Goal: Task Accomplishment & Management: Use online tool/utility

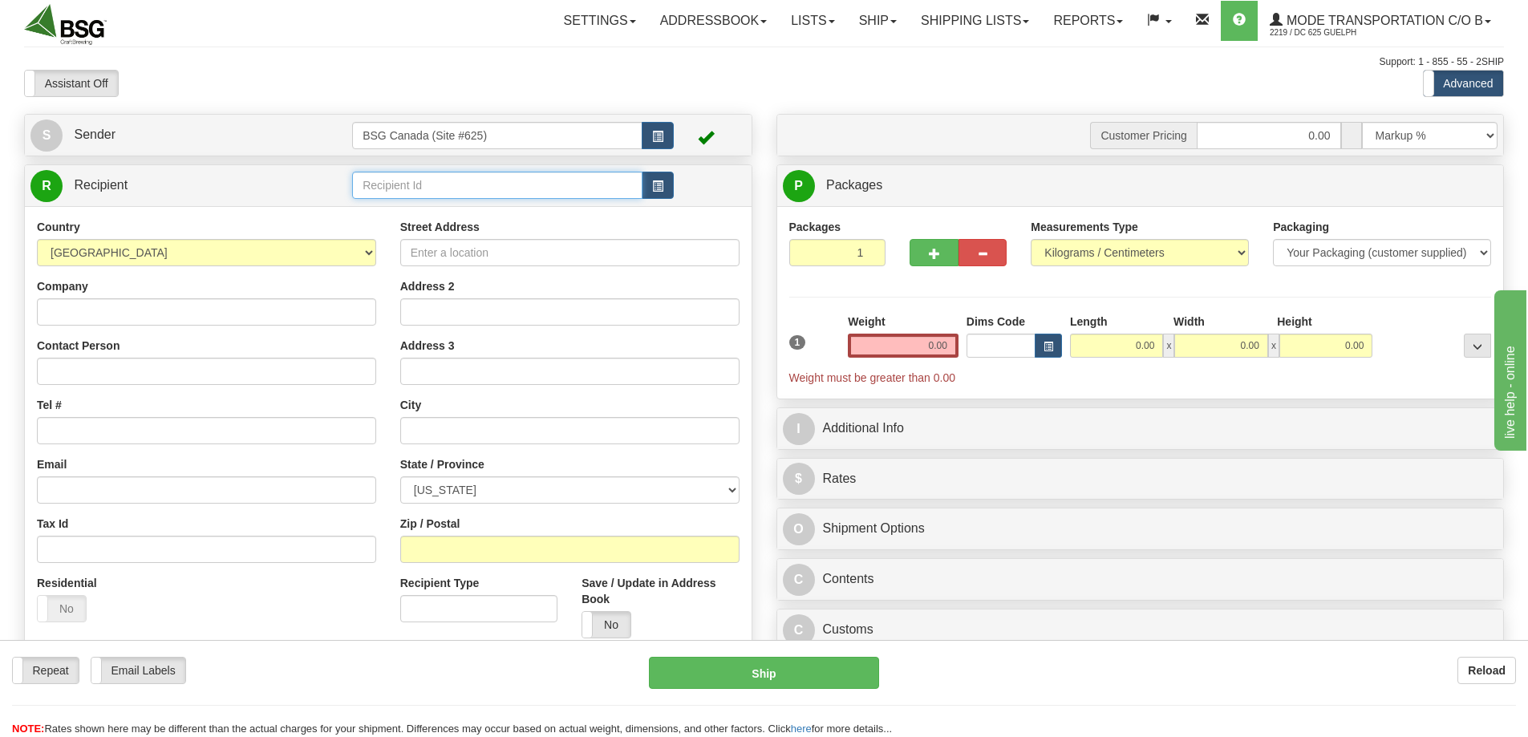
click at [468, 183] on input "text" at bounding box center [497, 185] width 290 height 27
click at [441, 209] on div "100 ACRE BREWING CO" at bounding box center [494, 210] width 275 height 18
type input "100 ACRE BREWING CO"
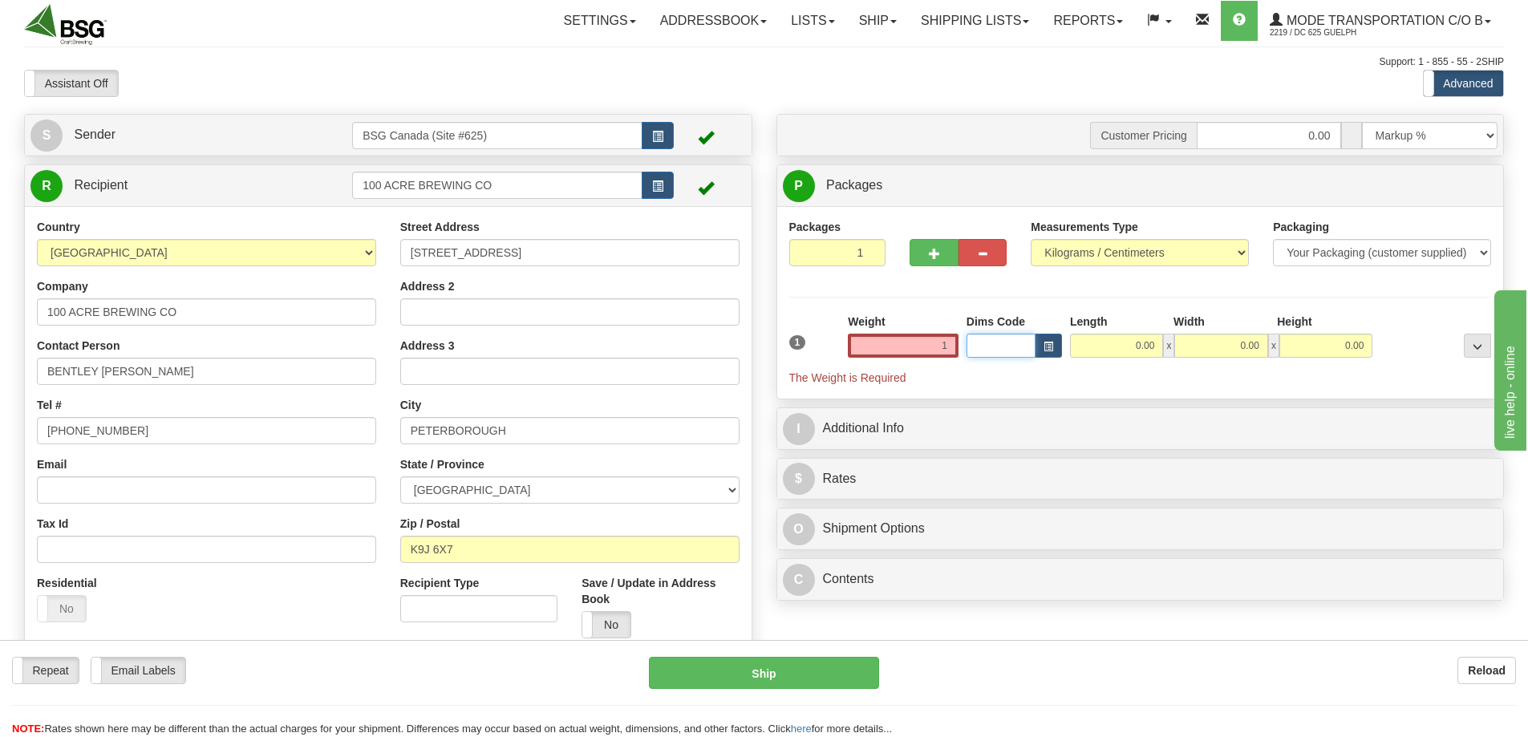
type input "1.00"
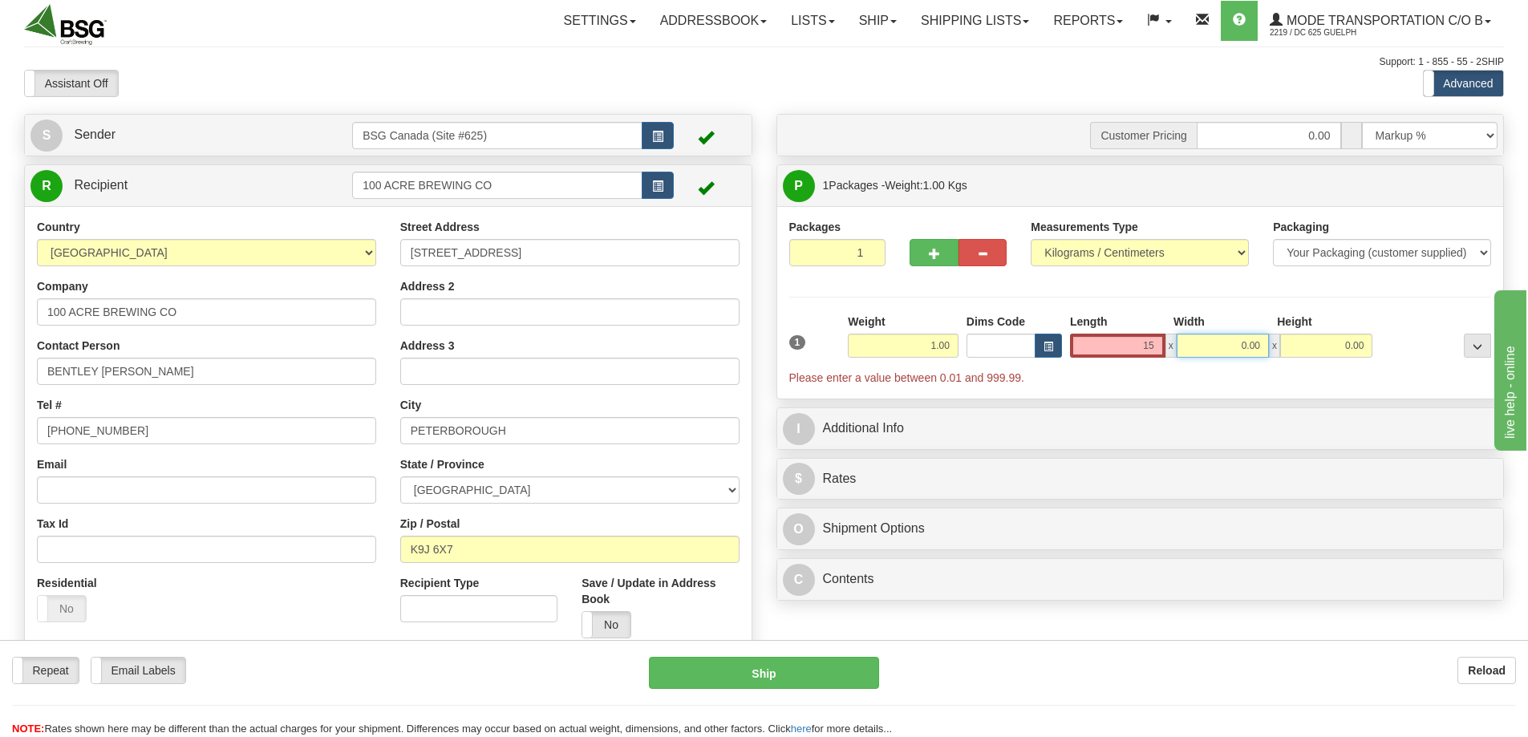
type input "15.00"
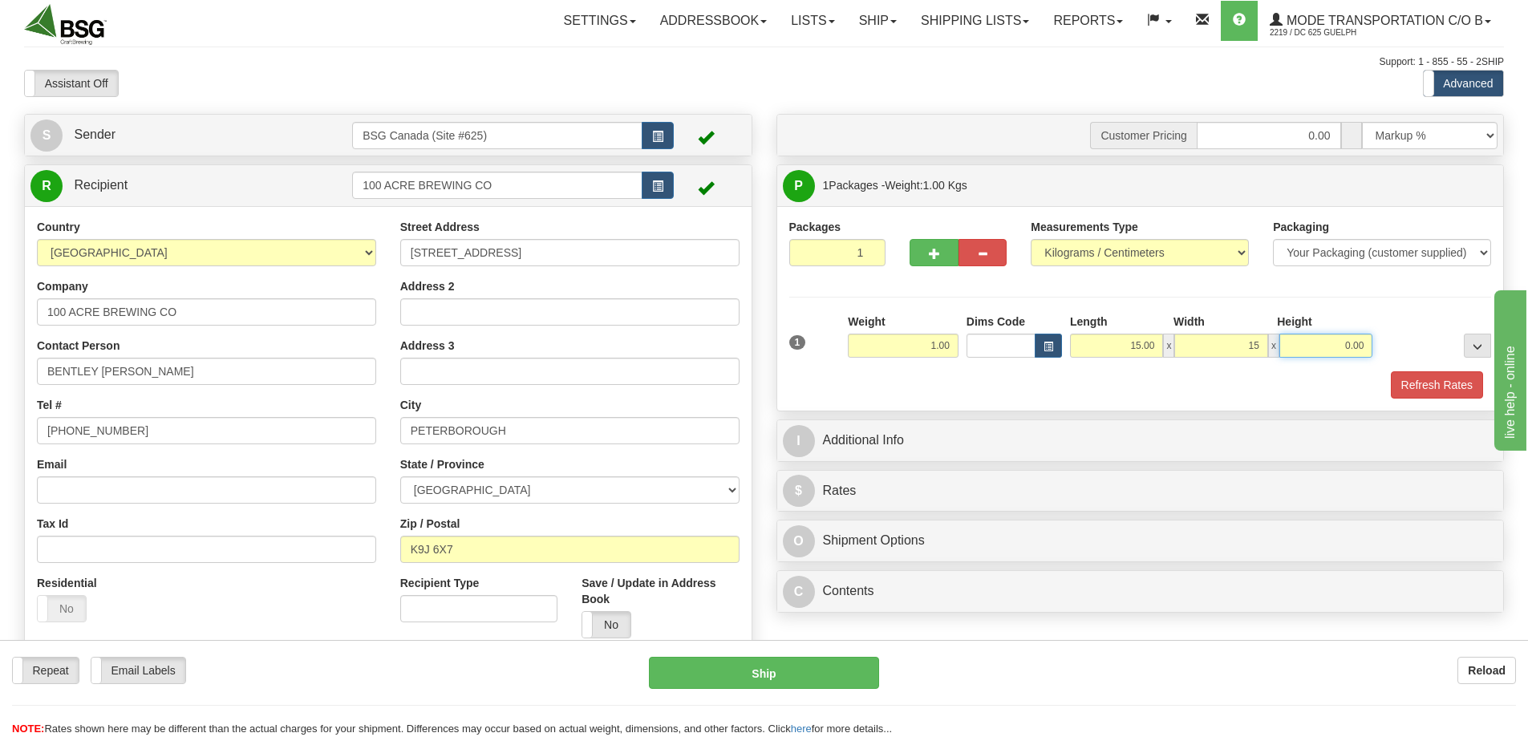
type input "15.00"
click at [1395, 392] on button "Refresh Rates" at bounding box center [1437, 384] width 92 height 27
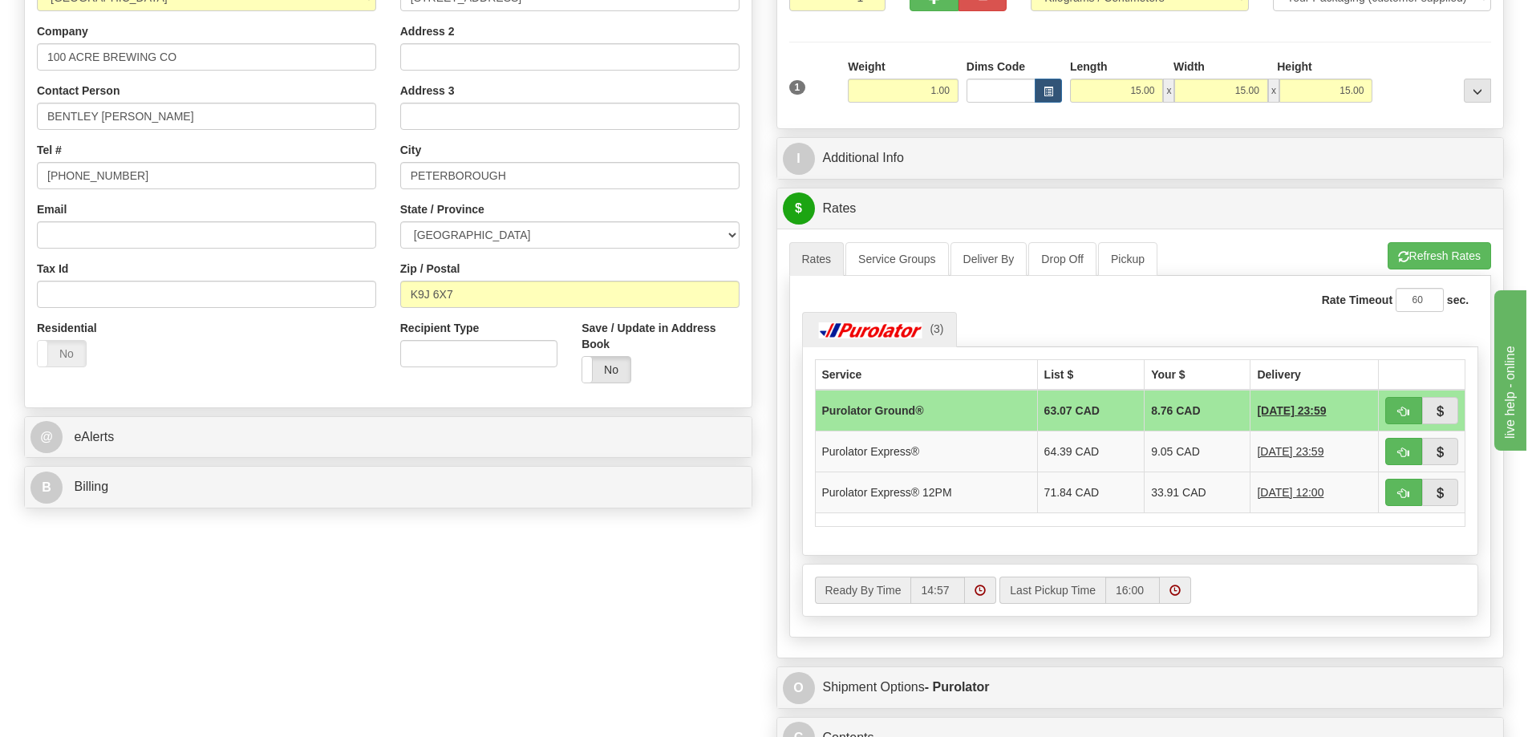
scroll to position [321, 0]
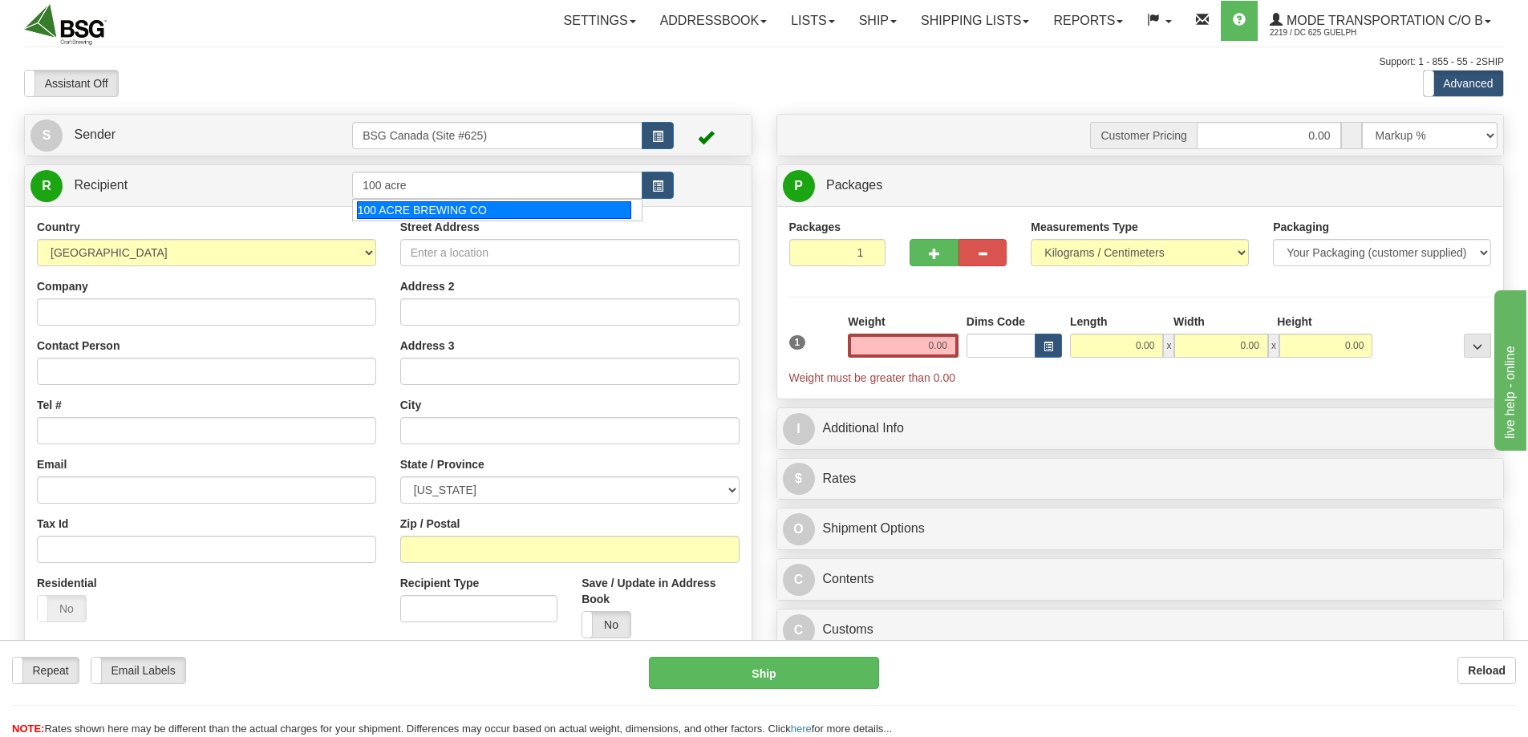
click at [432, 207] on div "100 ACRE BREWING CO" at bounding box center [494, 210] width 275 height 18
type input "100 ACRE BREWING CO"
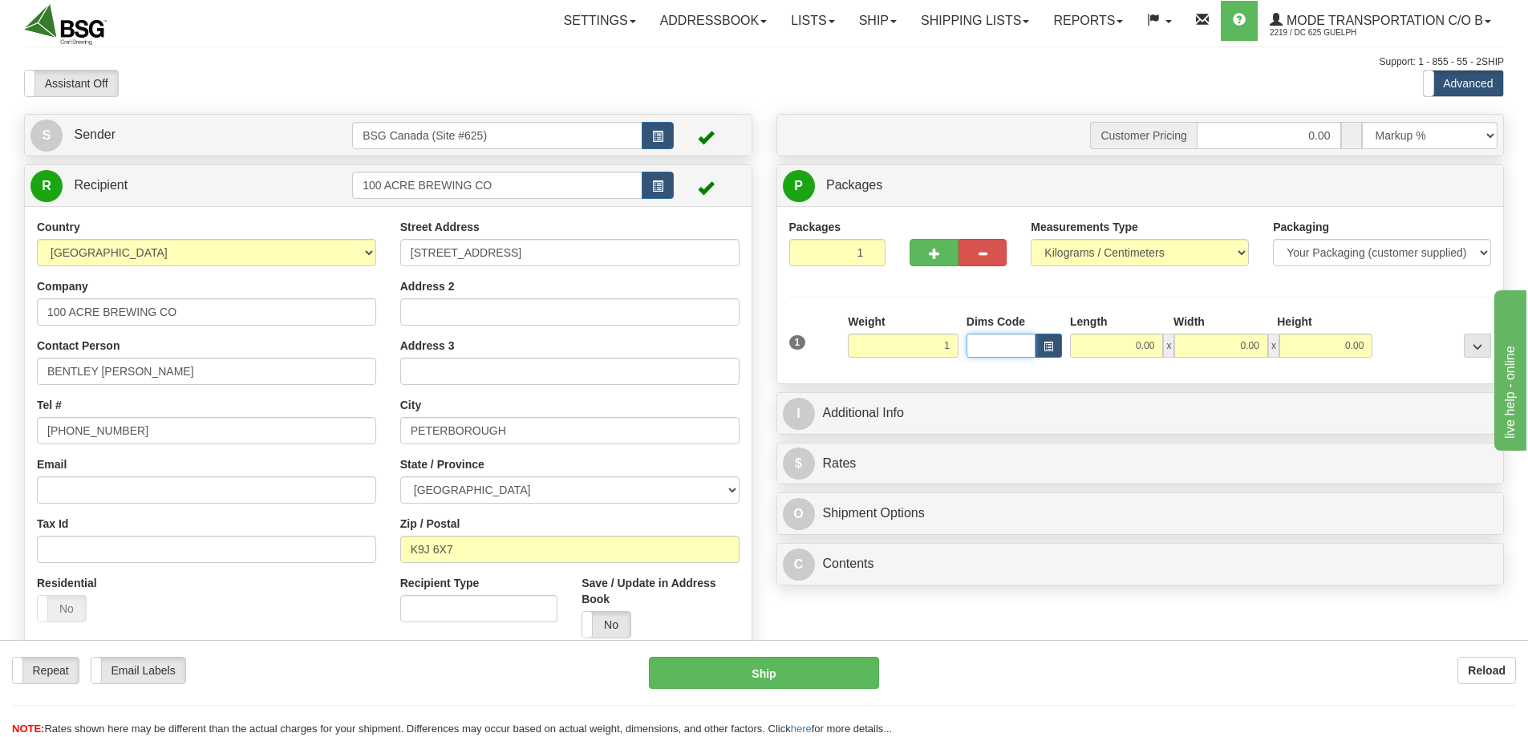
type input "1.00"
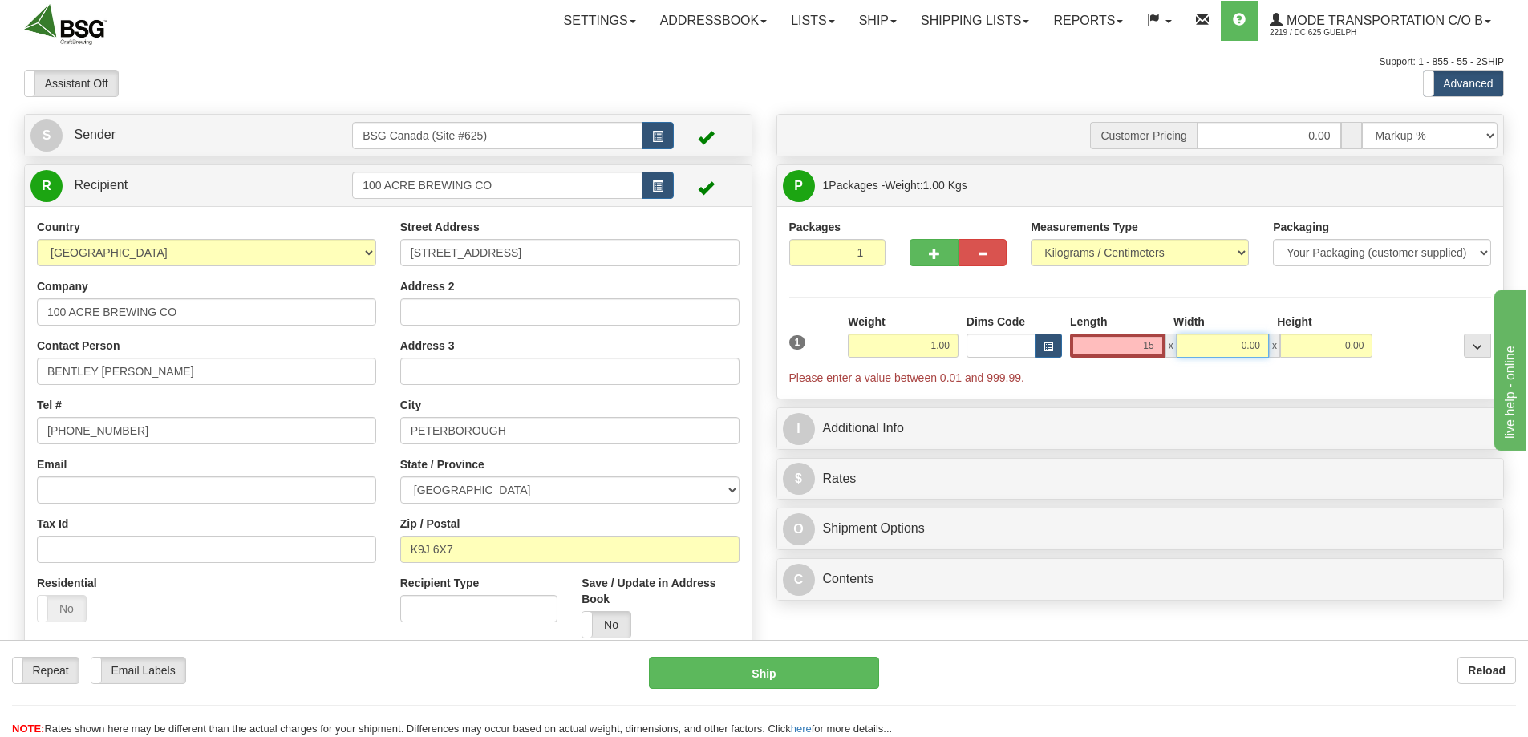
type input "15.00"
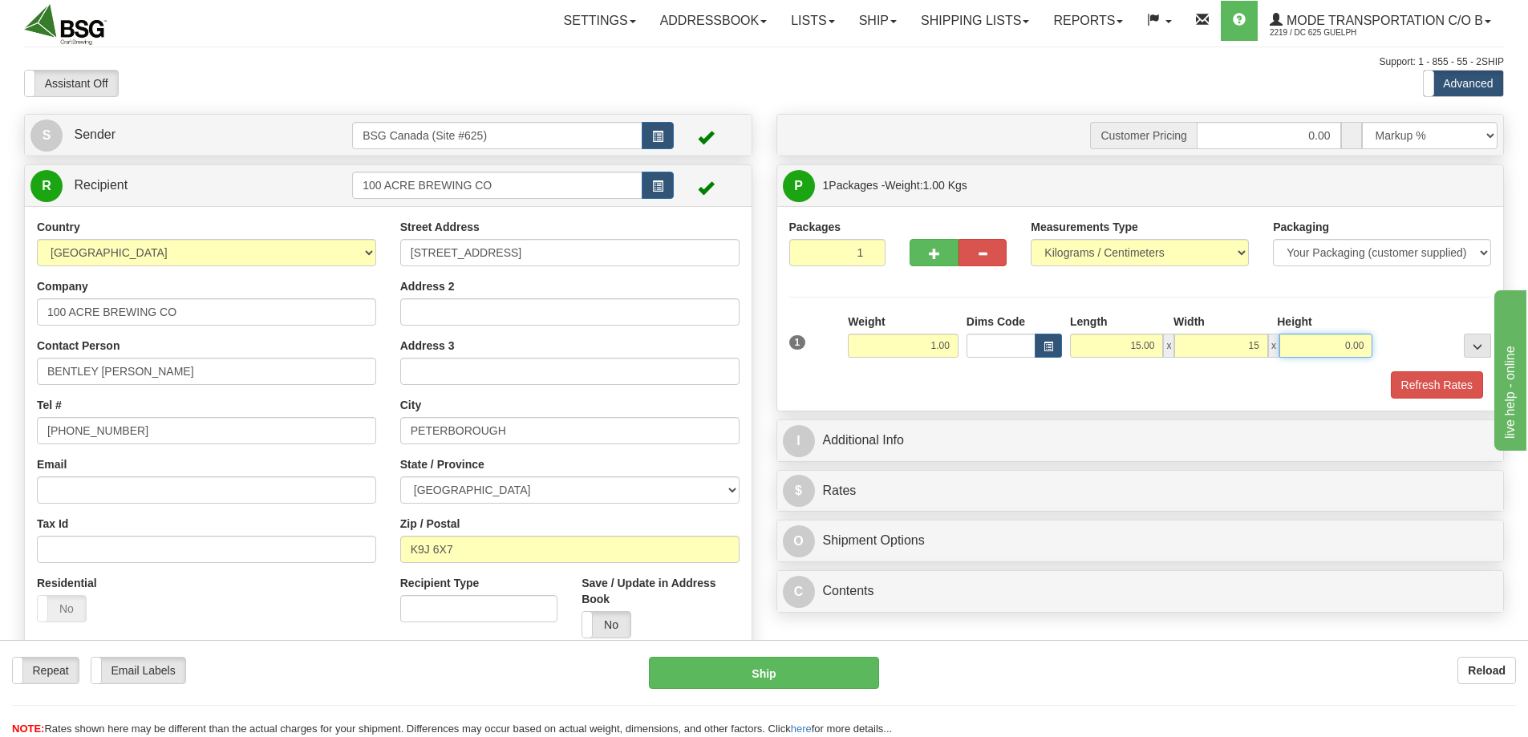
type input "15.00"
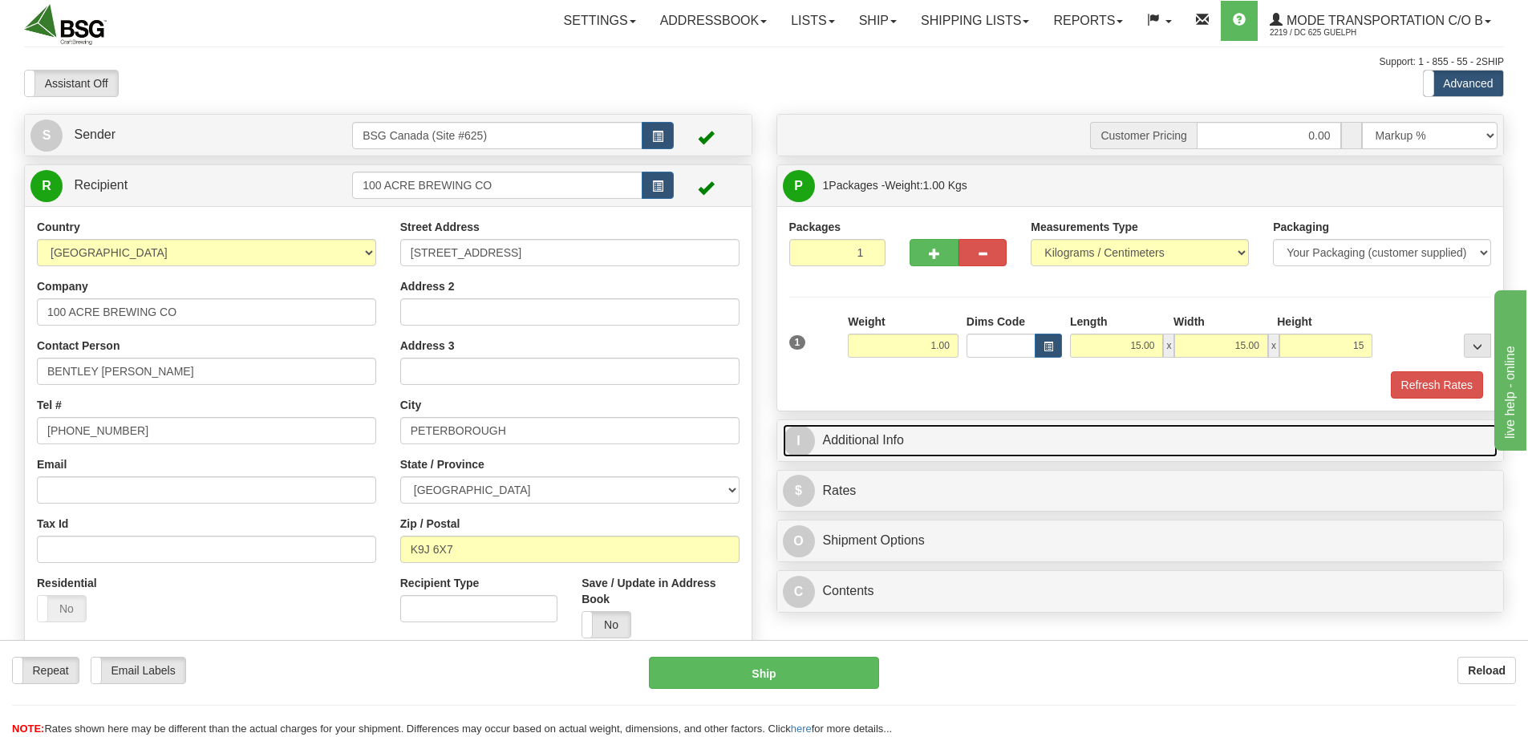
type input "15.00"
click at [915, 443] on link "I Additional Info" at bounding box center [1141, 440] width 716 height 33
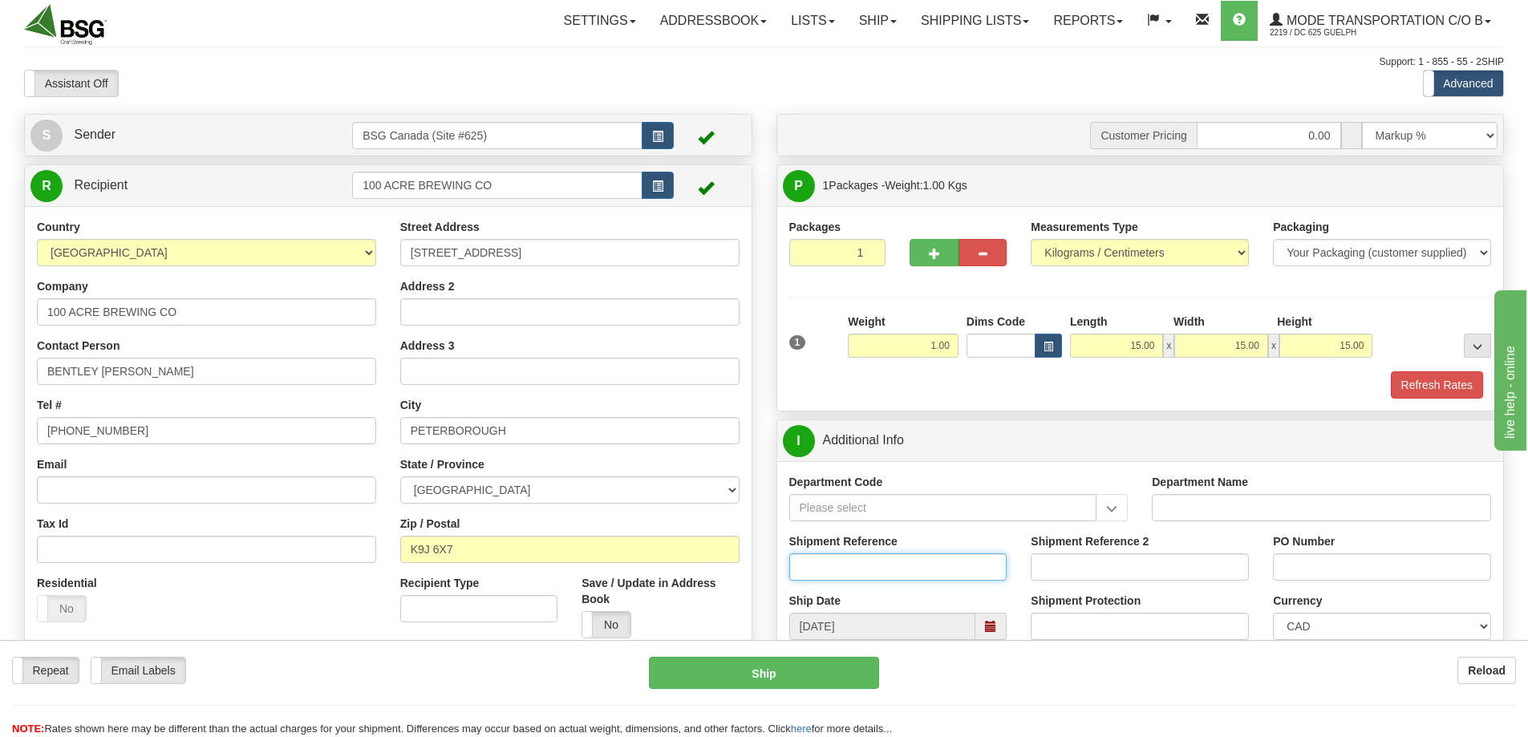
click at [844, 573] on input "Shipment Reference" at bounding box center [898, 567] width 218 height 27
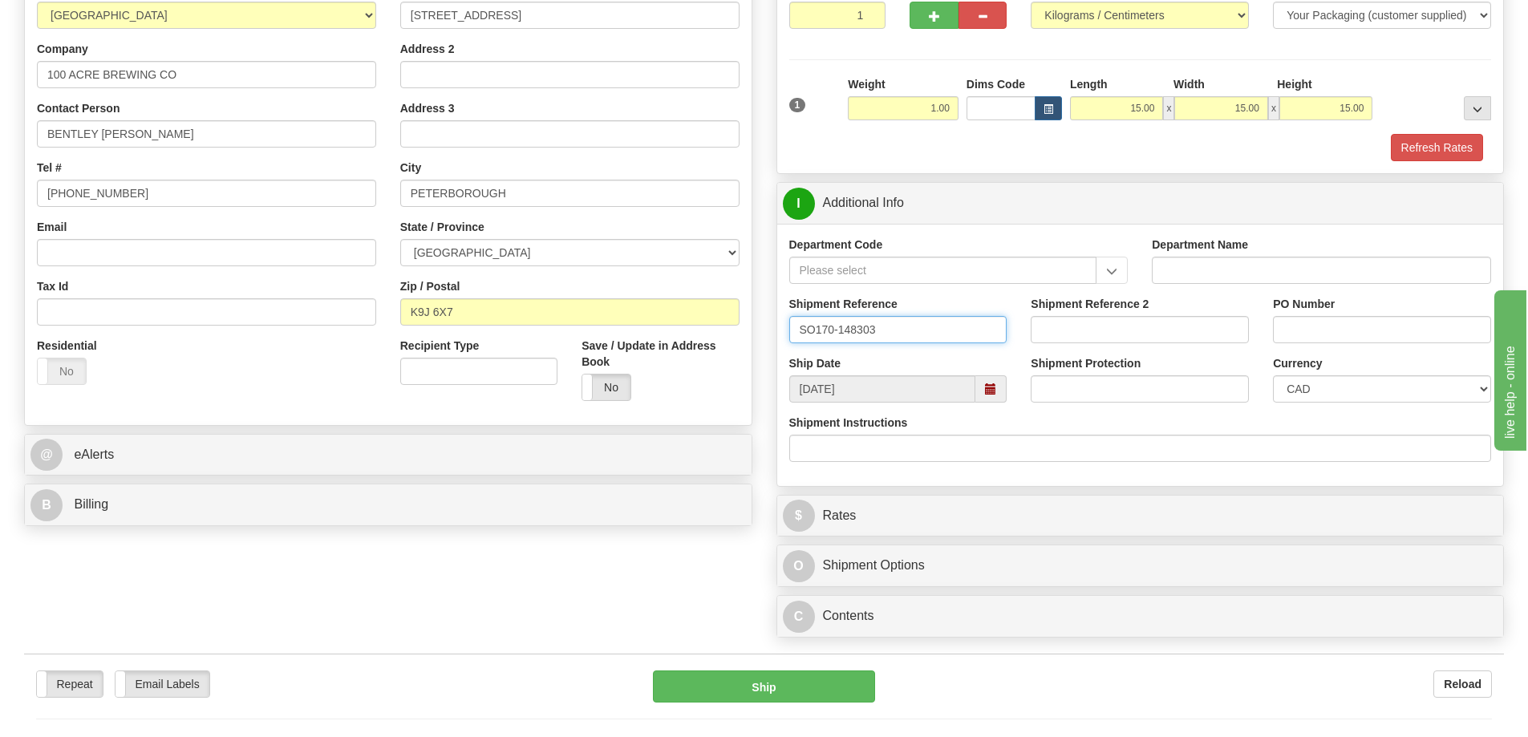
scroll to position [80, 0]
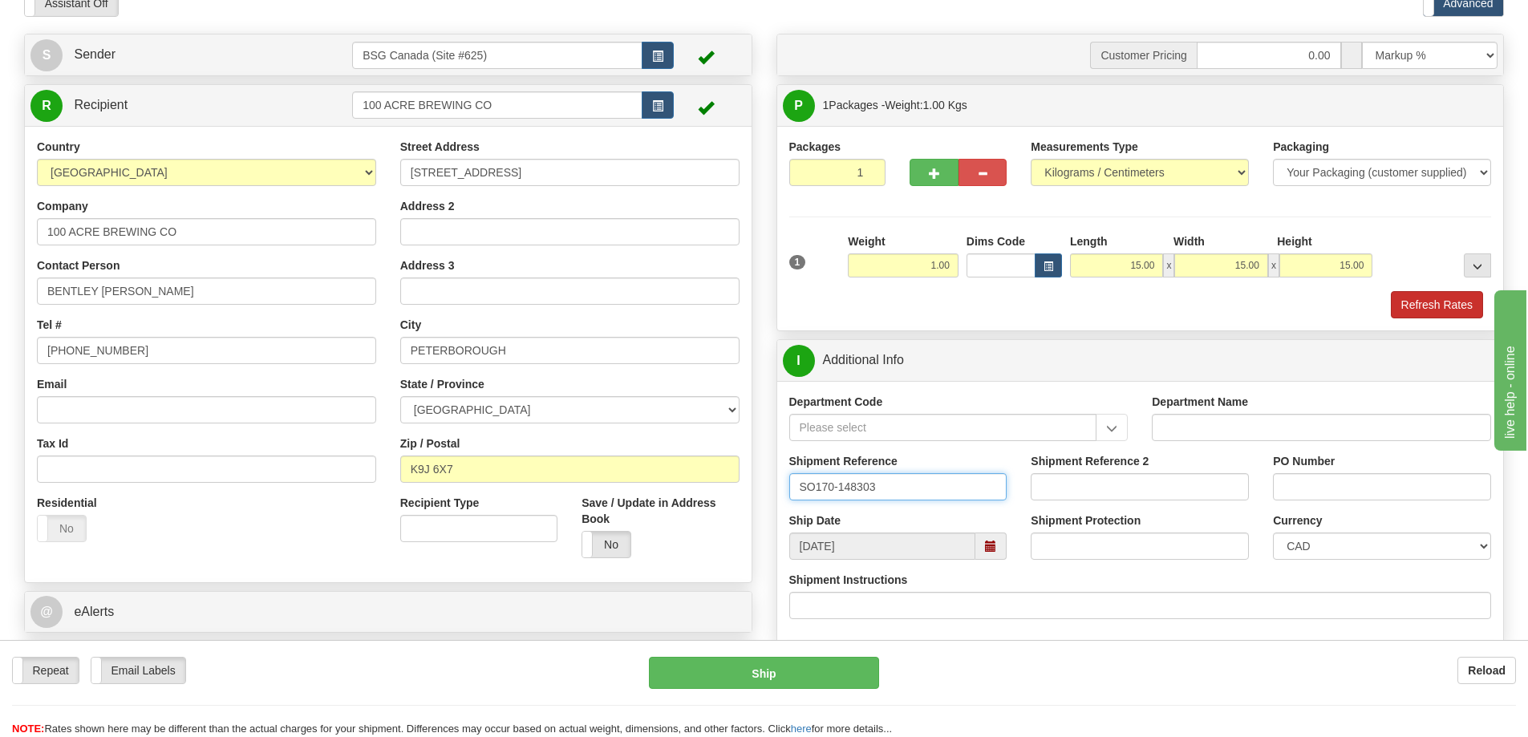
type input "SO170-148303"
click at [1424, 307] on button "Refresh Rates" at bounding box center [1437, 304] width 92 height 27
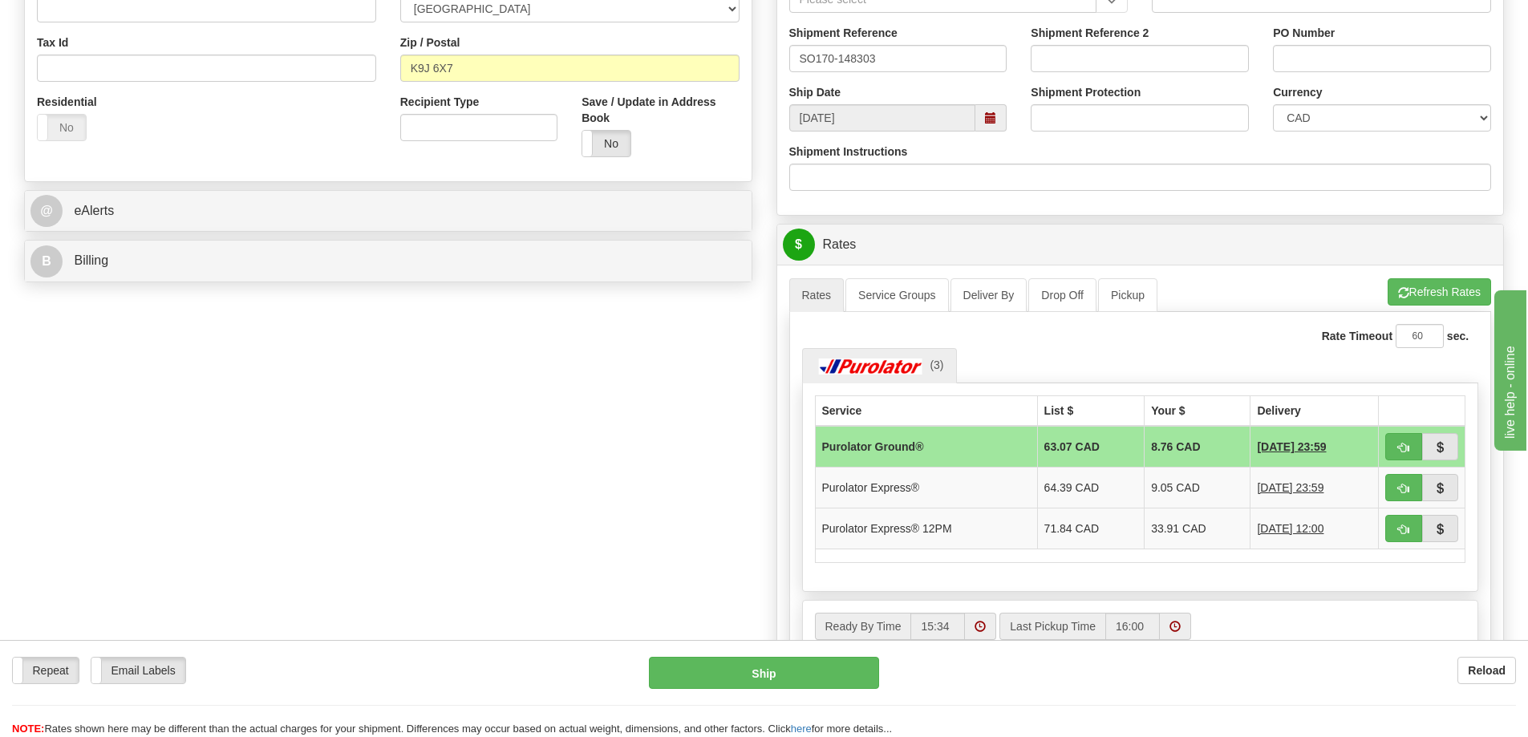
scroll to position [562, 0]
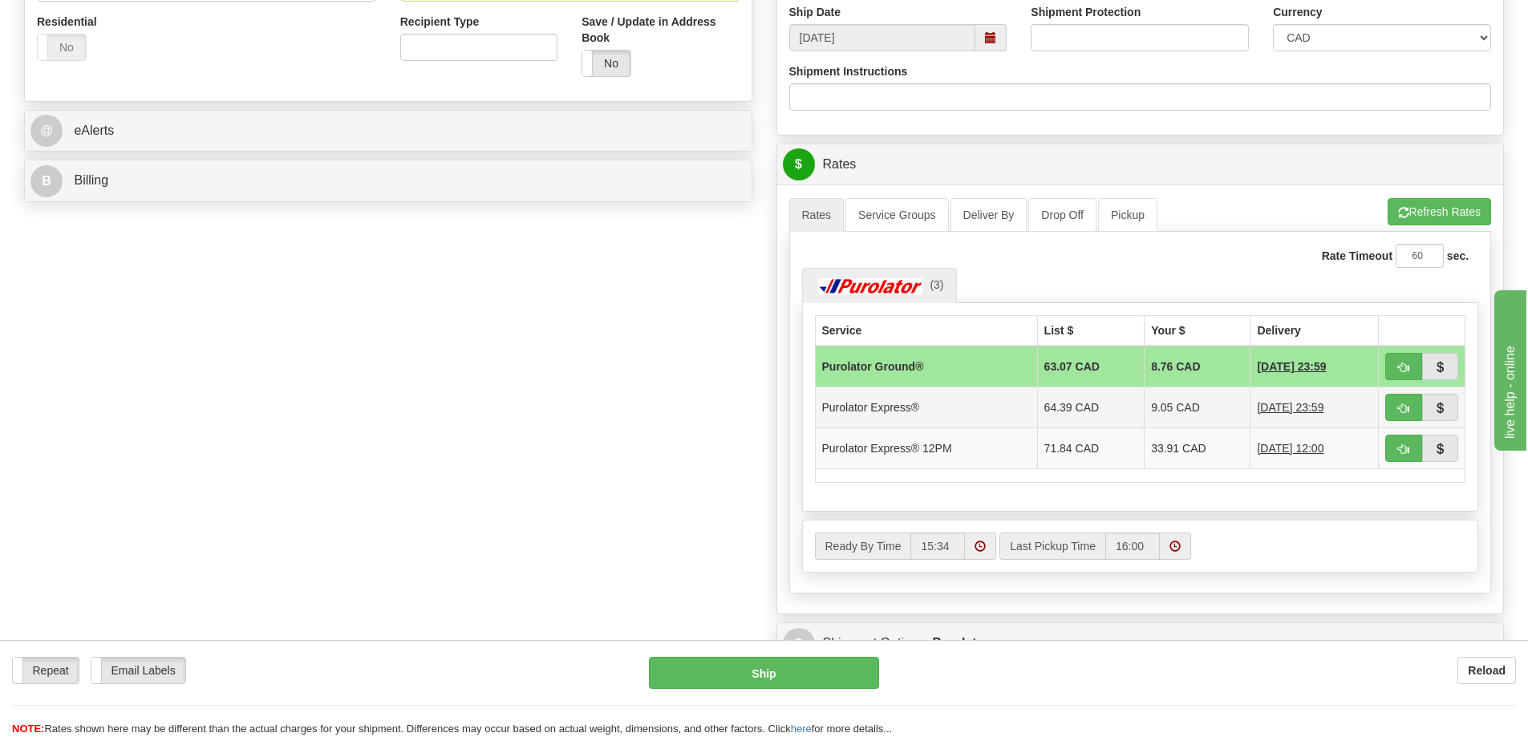
click at [1055, 404] on td "64.39 CAD" at bounding box center [1090, 407] width 107 height 41
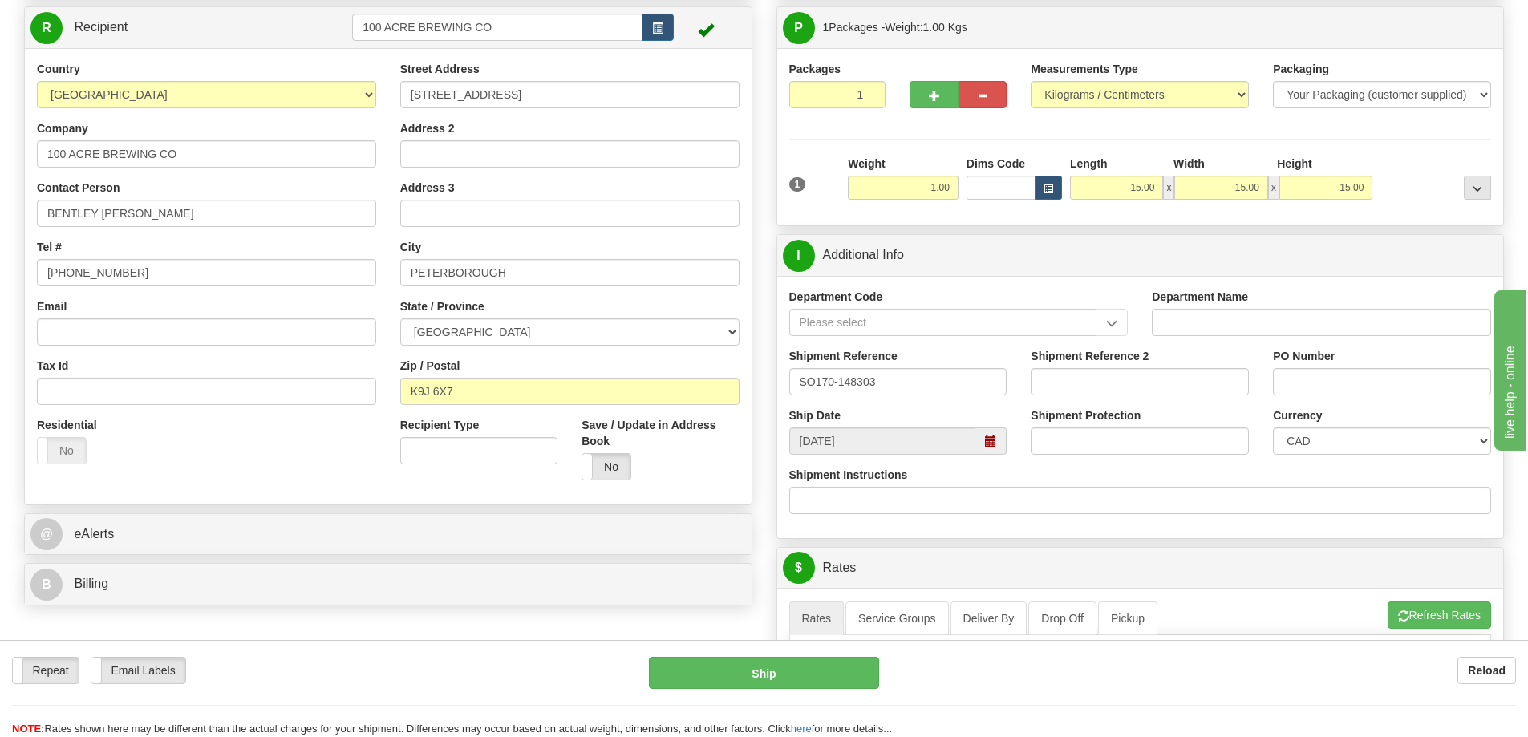
scroll to position [80, 0]
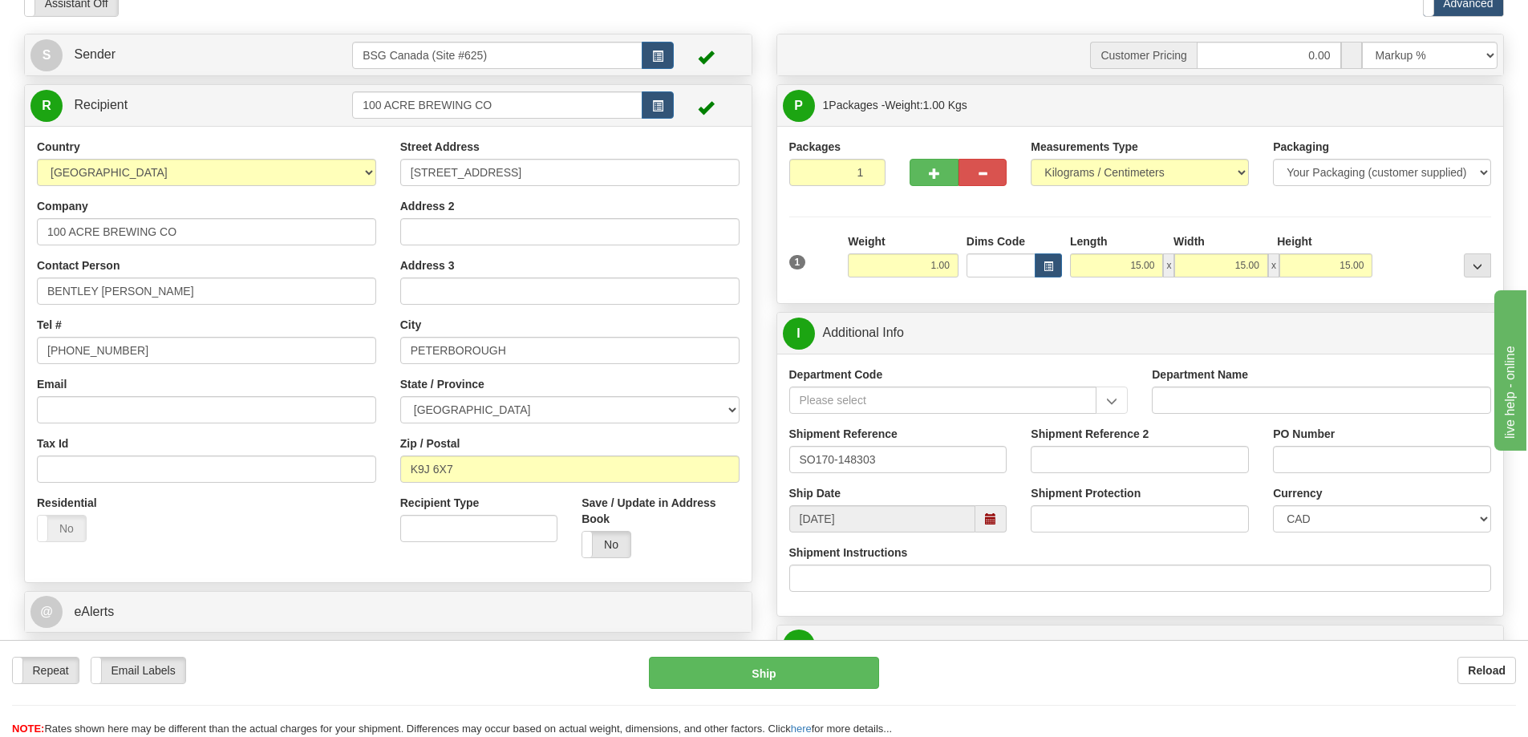
click at [1000, 520] on span at bounding box center [990, 518] width 31 height 27
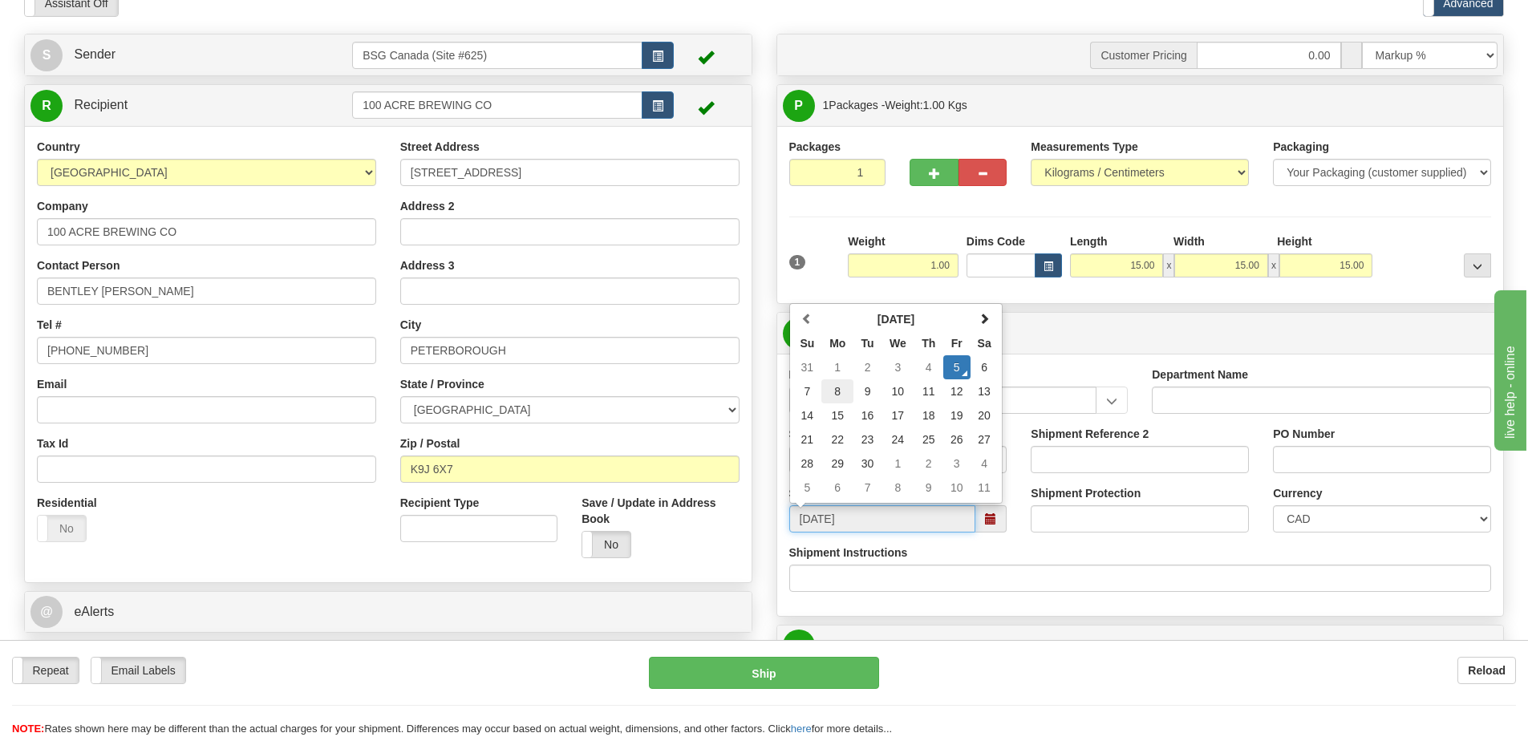
click at [841, 392] on td "8" at bounding box center [837, 391] width 32 height 24
type input "[DATE]"
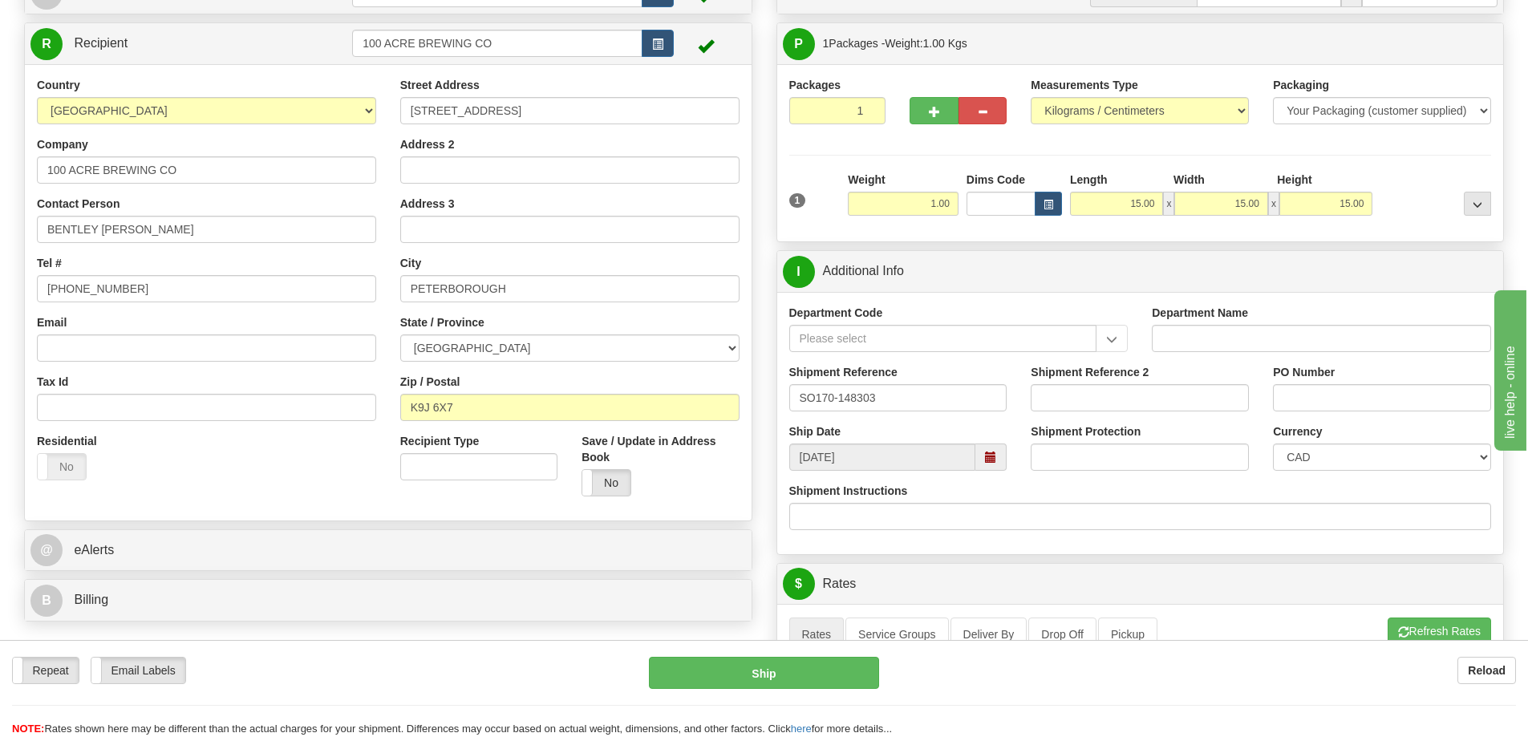
scroll to position [401, 0]
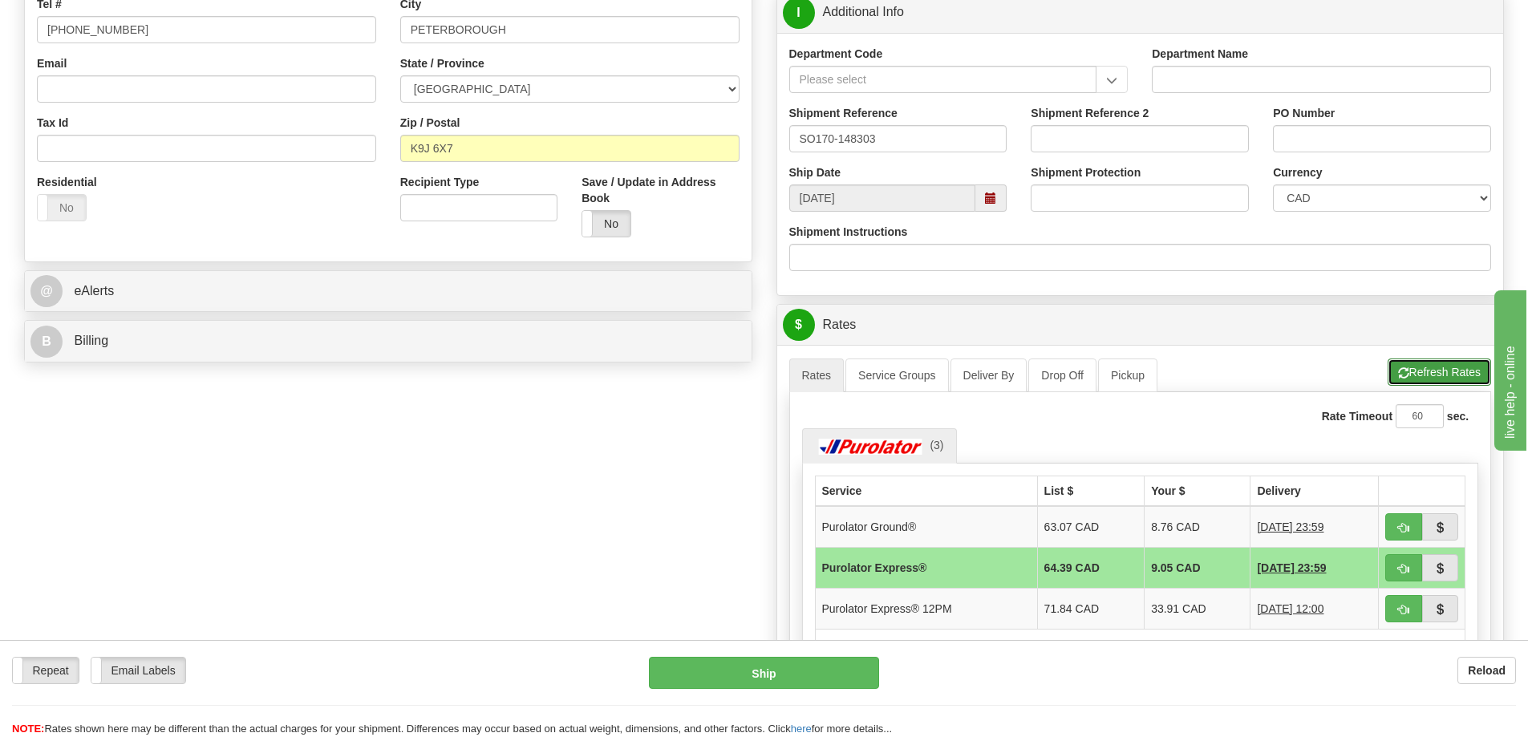
click at [1438, 364] on button "Refresh Rates" at bounding box center [1439, 372] width 103 height 27
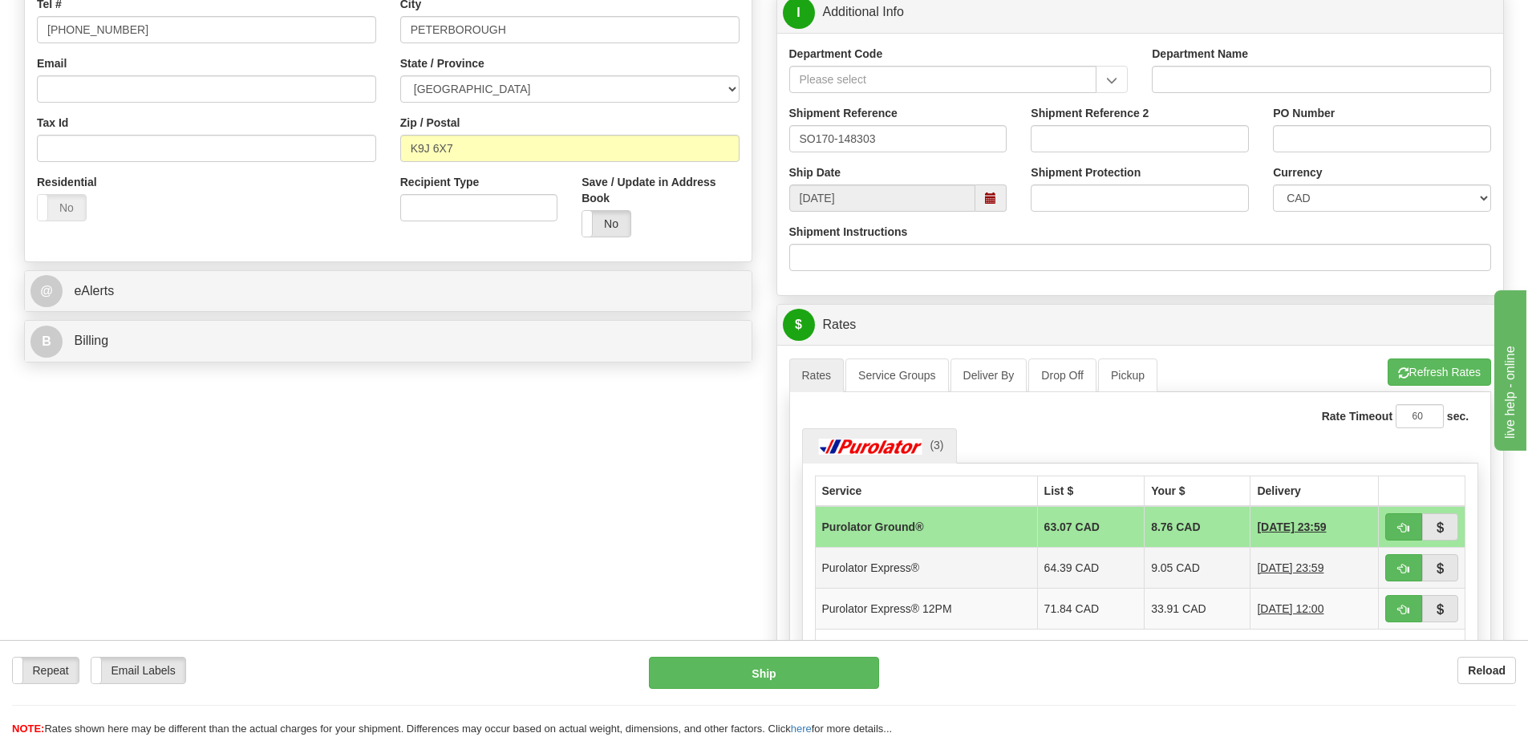
click at [1090, 560] on td "64.39 CAD" at bounding box center [1090, 567] width 107 height 41
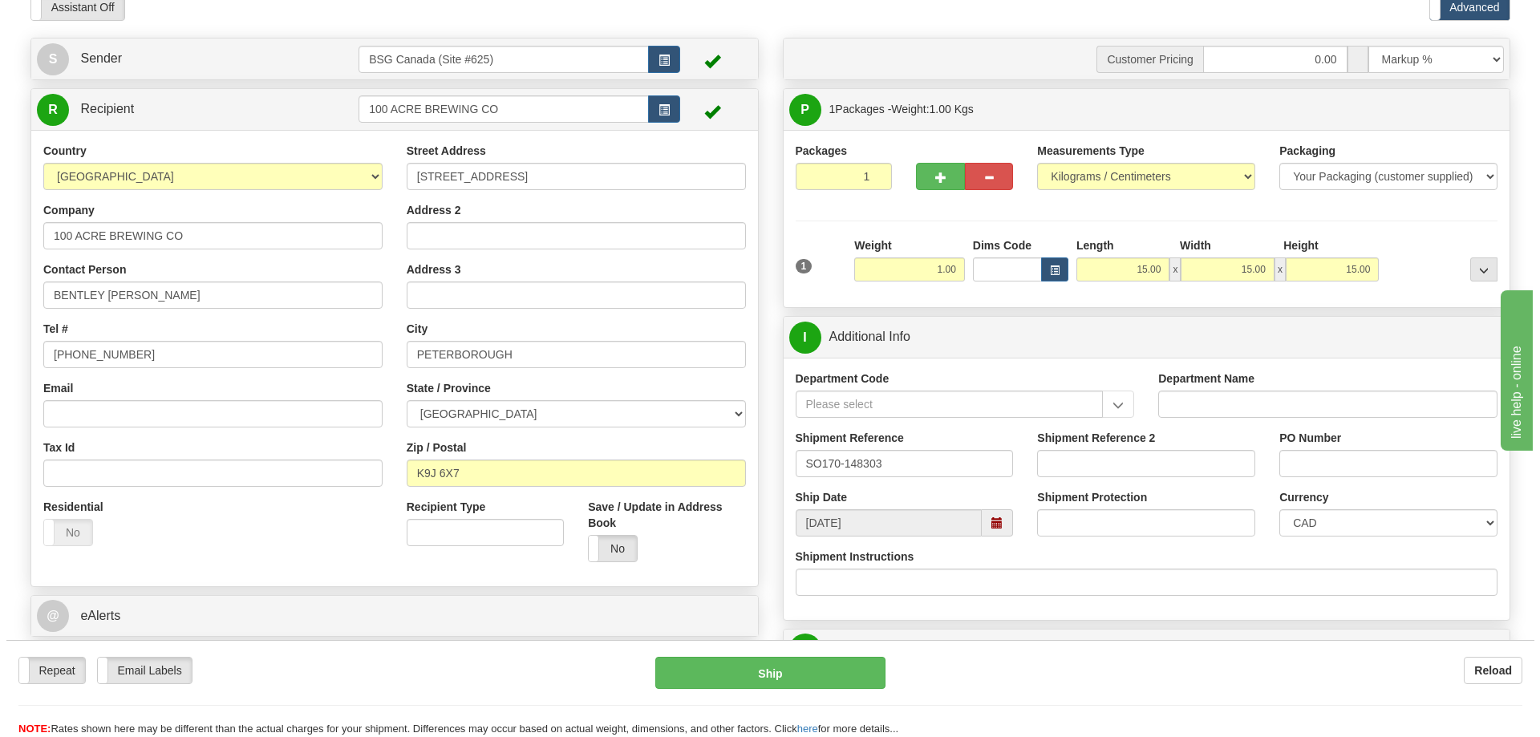
scroll to position [0, 0]
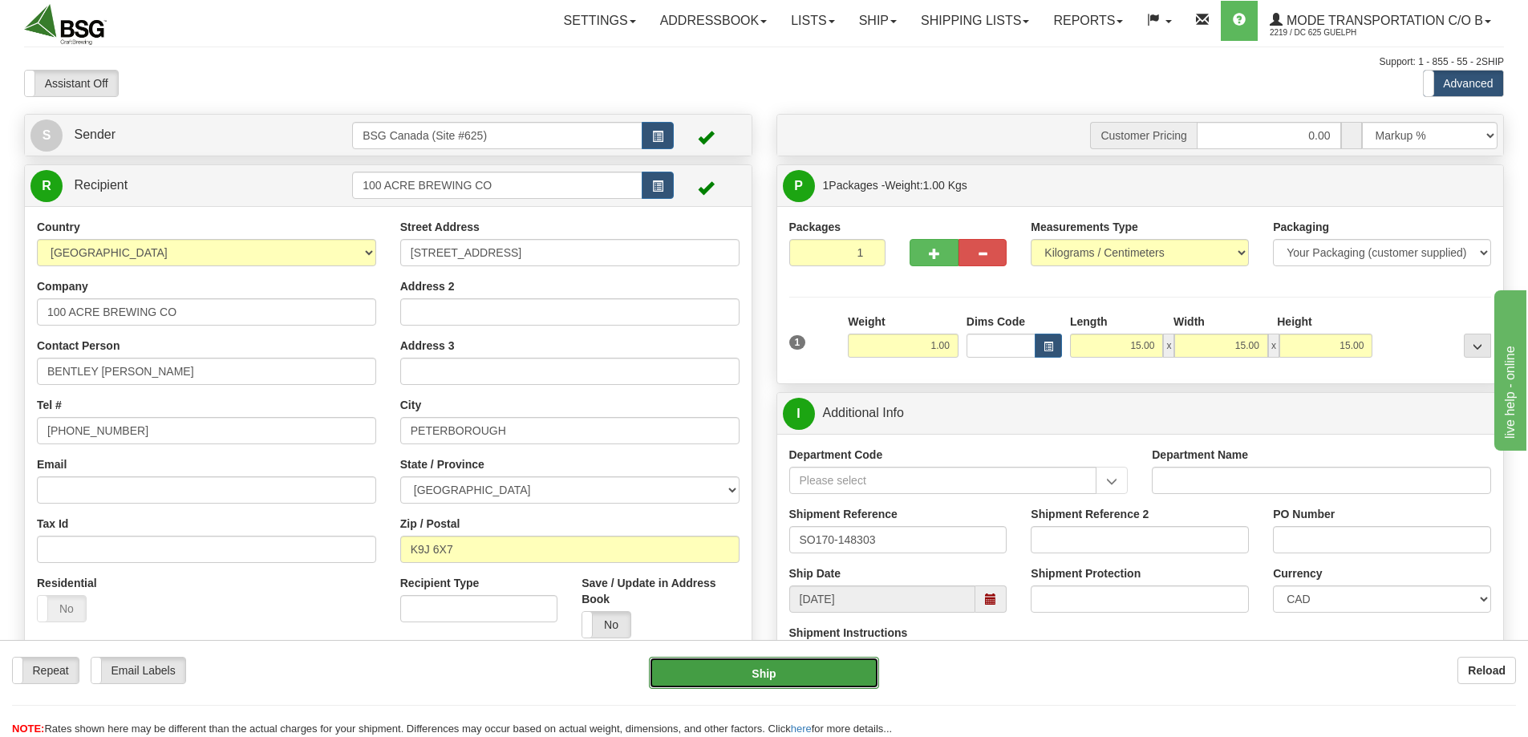
click at [737, 681] on button "Ship" at bounding box center [764, 673] width 230 height 32
type input "202"
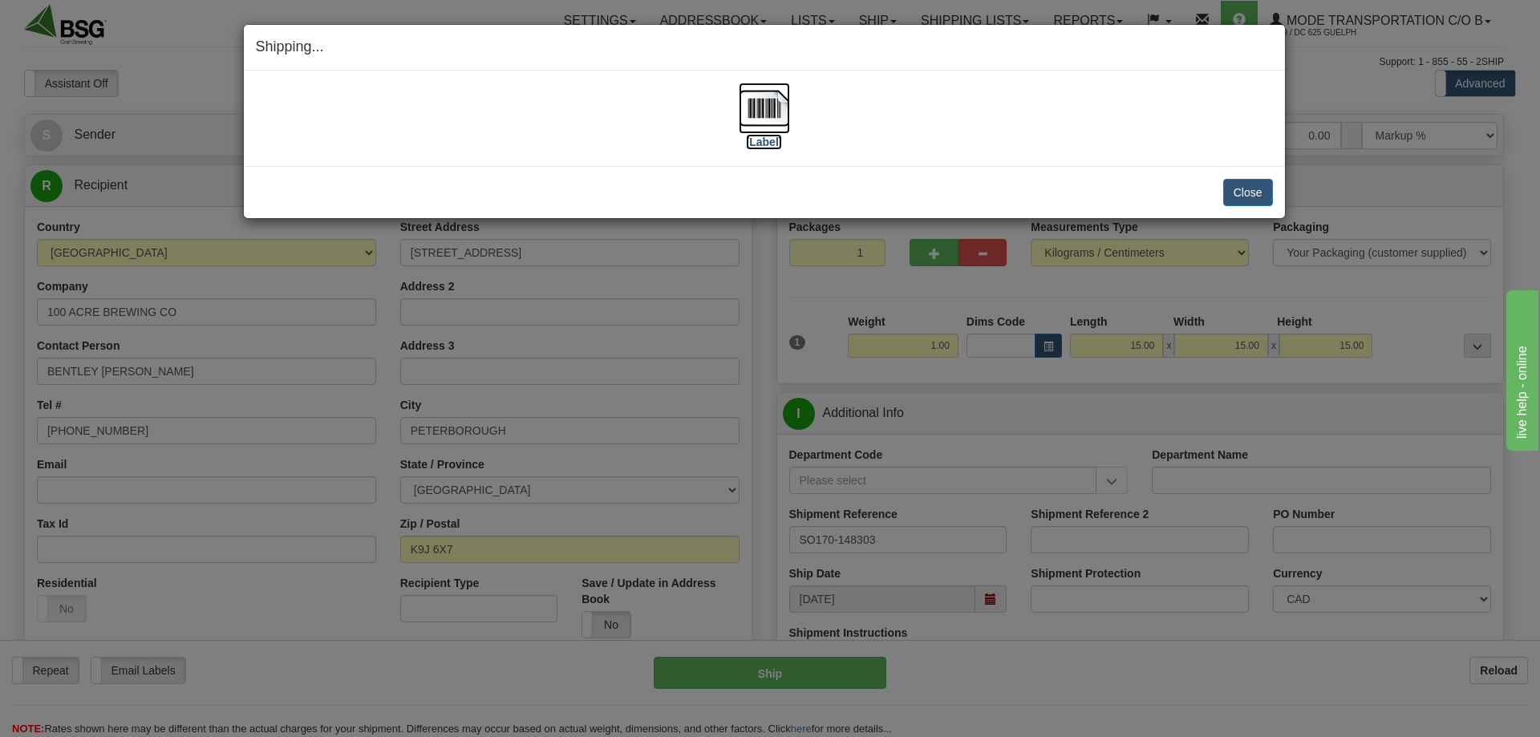
click at [755, 95] on img at bounding box center [764, 108] width 51 height 51
click at [1227, 190] on button "Close" at bounding box center [1248, 192] width 50 height 27
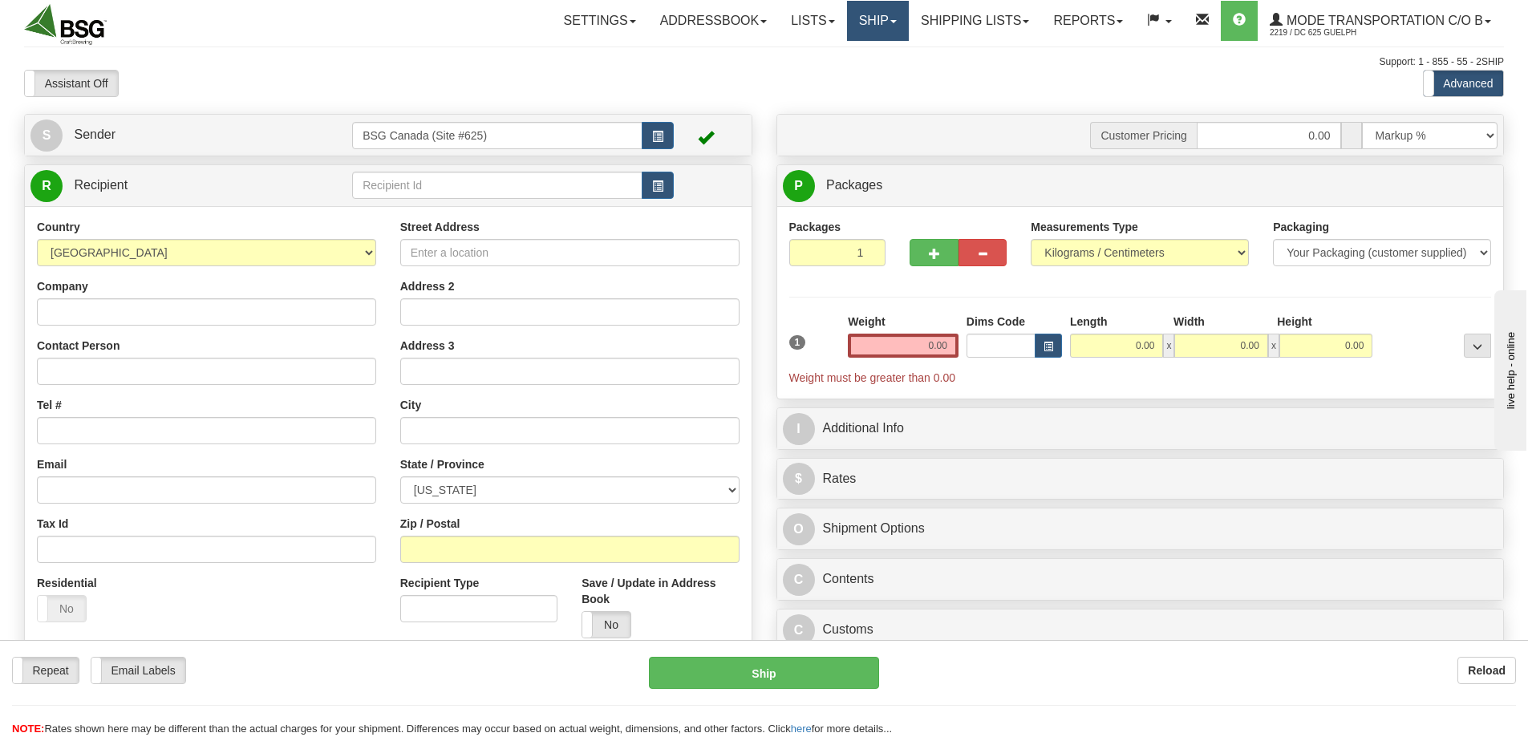
click at [857, 17] on link "Ship" at bounding box center [878, 21] width 62 height 40
click at [966, 26] on link "Shipping lists" at bounding box center [975, 21] width 132 height 40
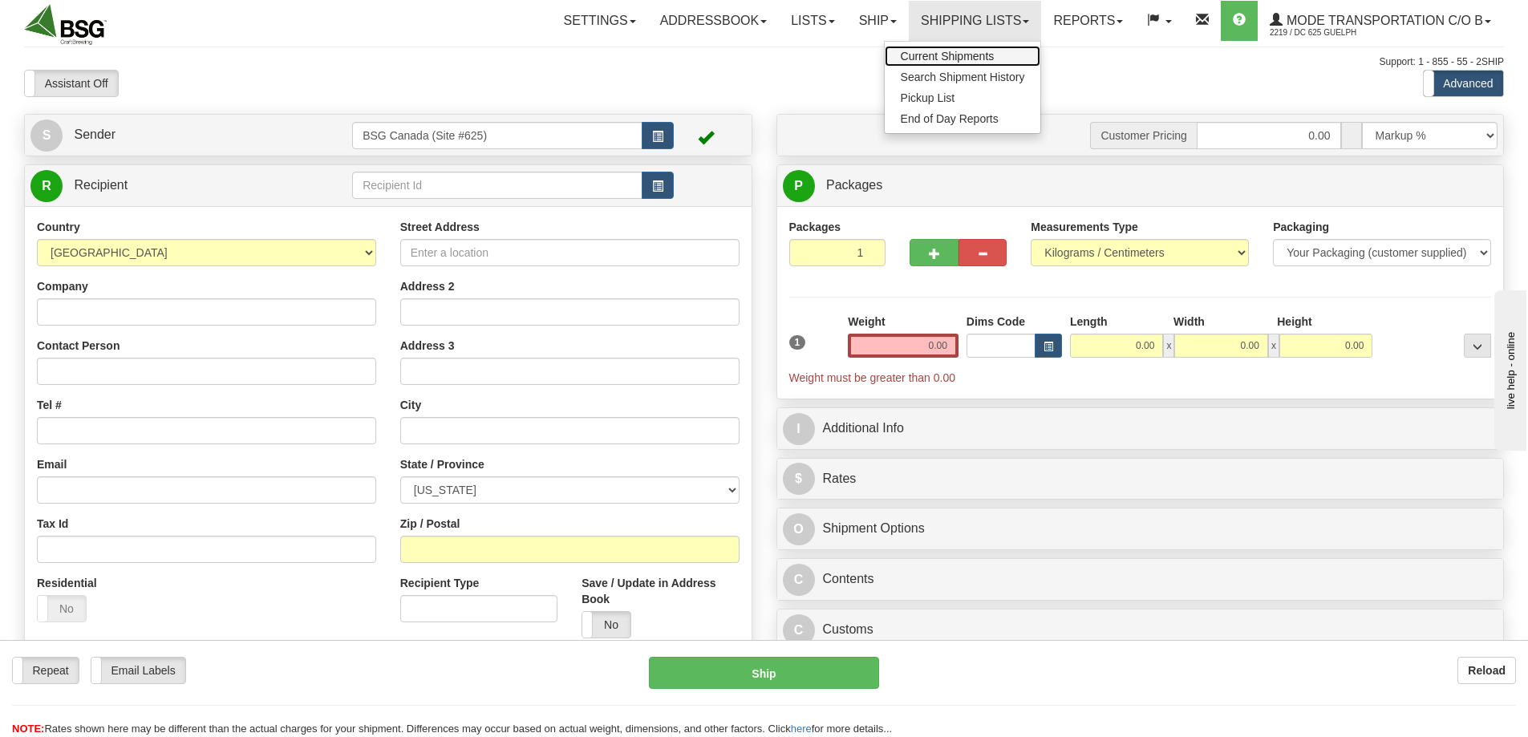
click at [952, 54] on span "Current Shipments" at bounding box center [948, 56] width 94 height 13
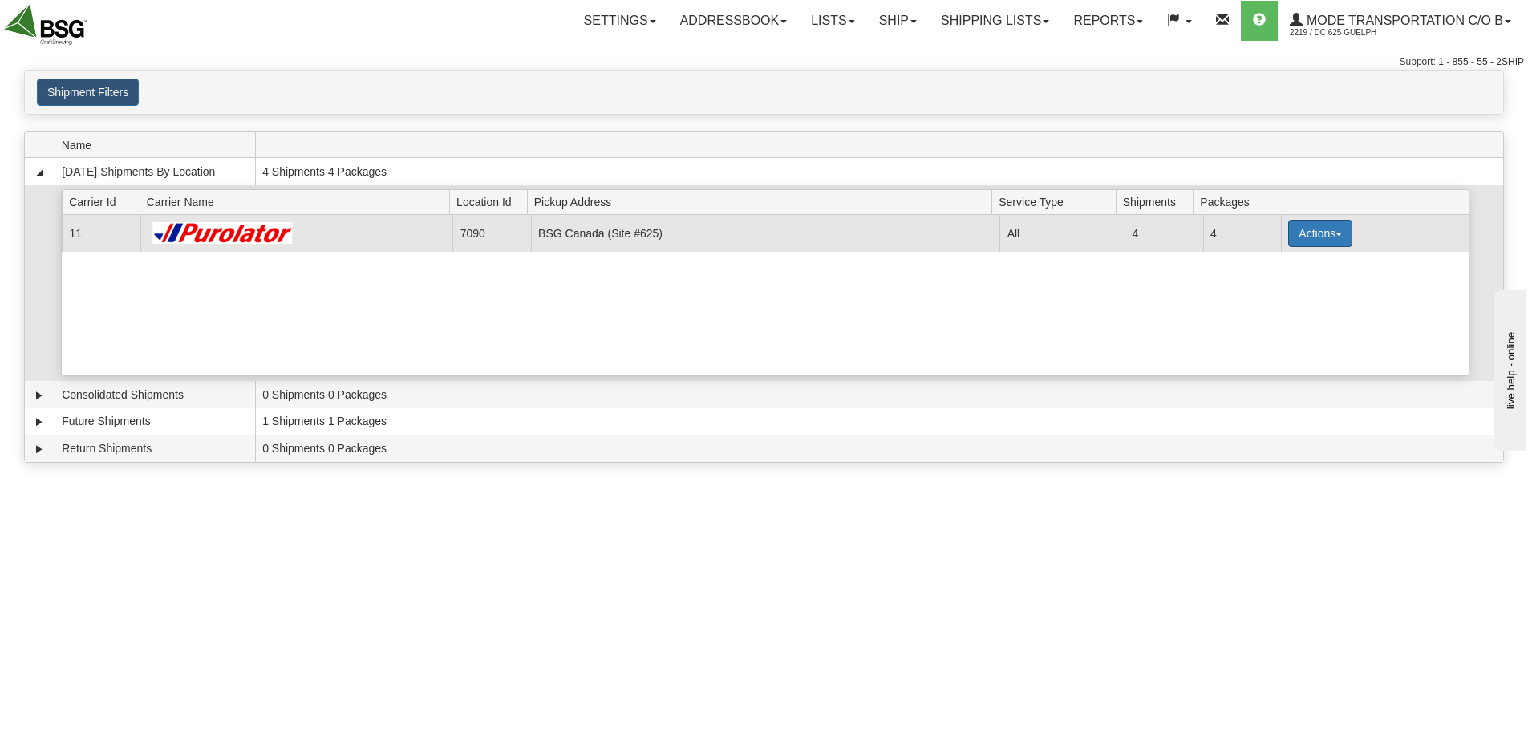
click at [1341, 240] on button "Actions" at bounding box center [1320, 233] width 64 height 27
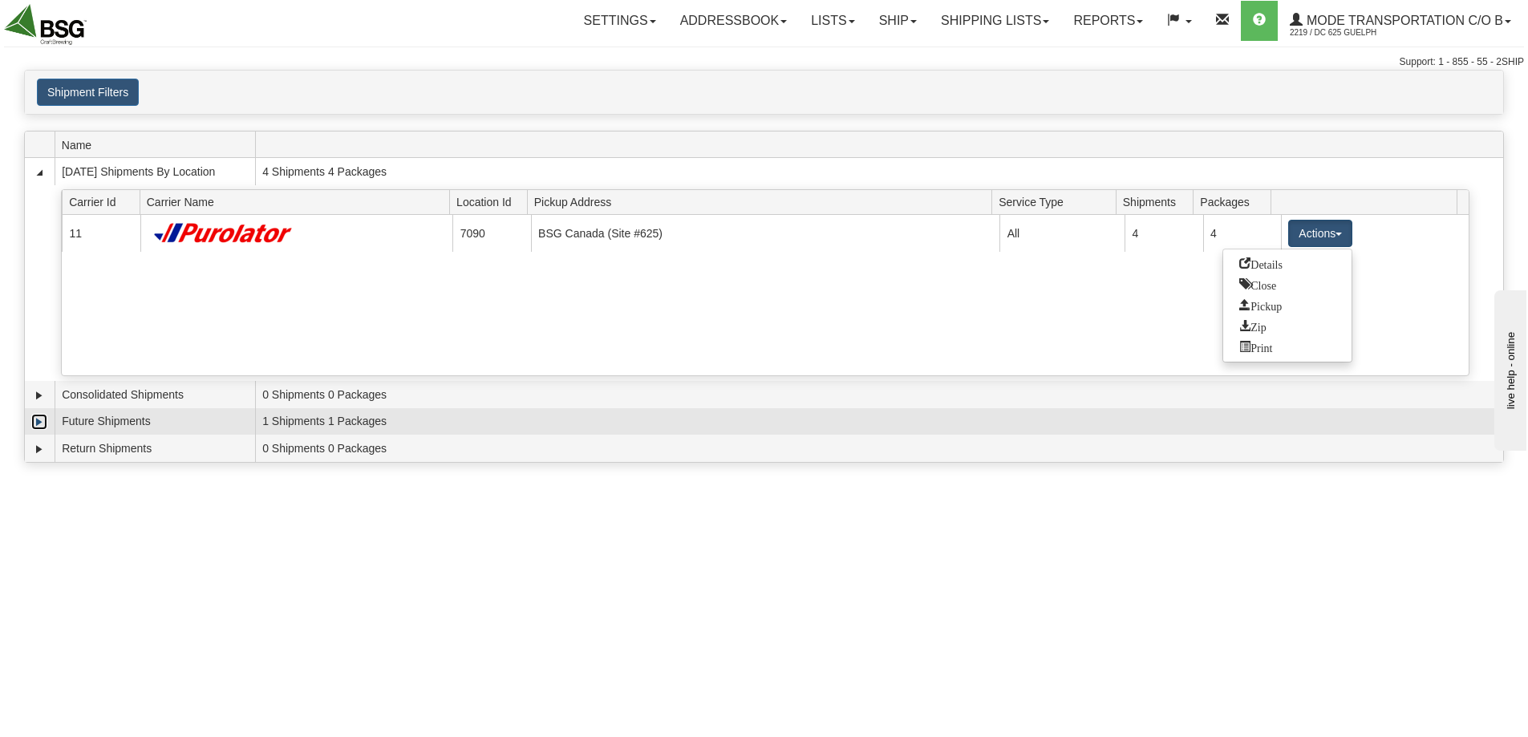
click at [37, 419] on link "Expand" at bounding box center [39, 422] width 16 height 16
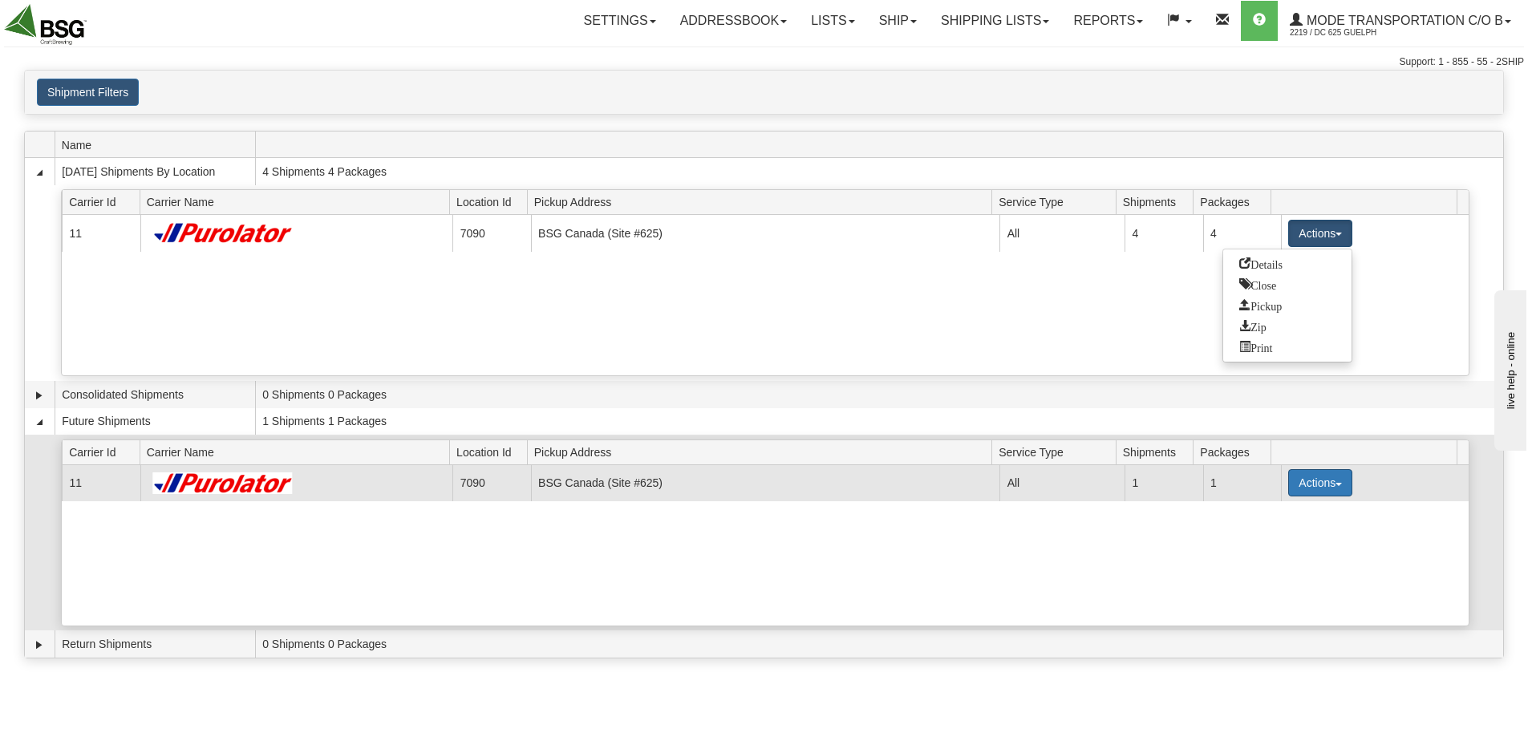
click at [1301, 487] on button "Actions" at bounding box center [1320, 482] width 64 height 27
click at [1273, 516] on span "Details" at bounding box center [1260, 512] width 43 height 11
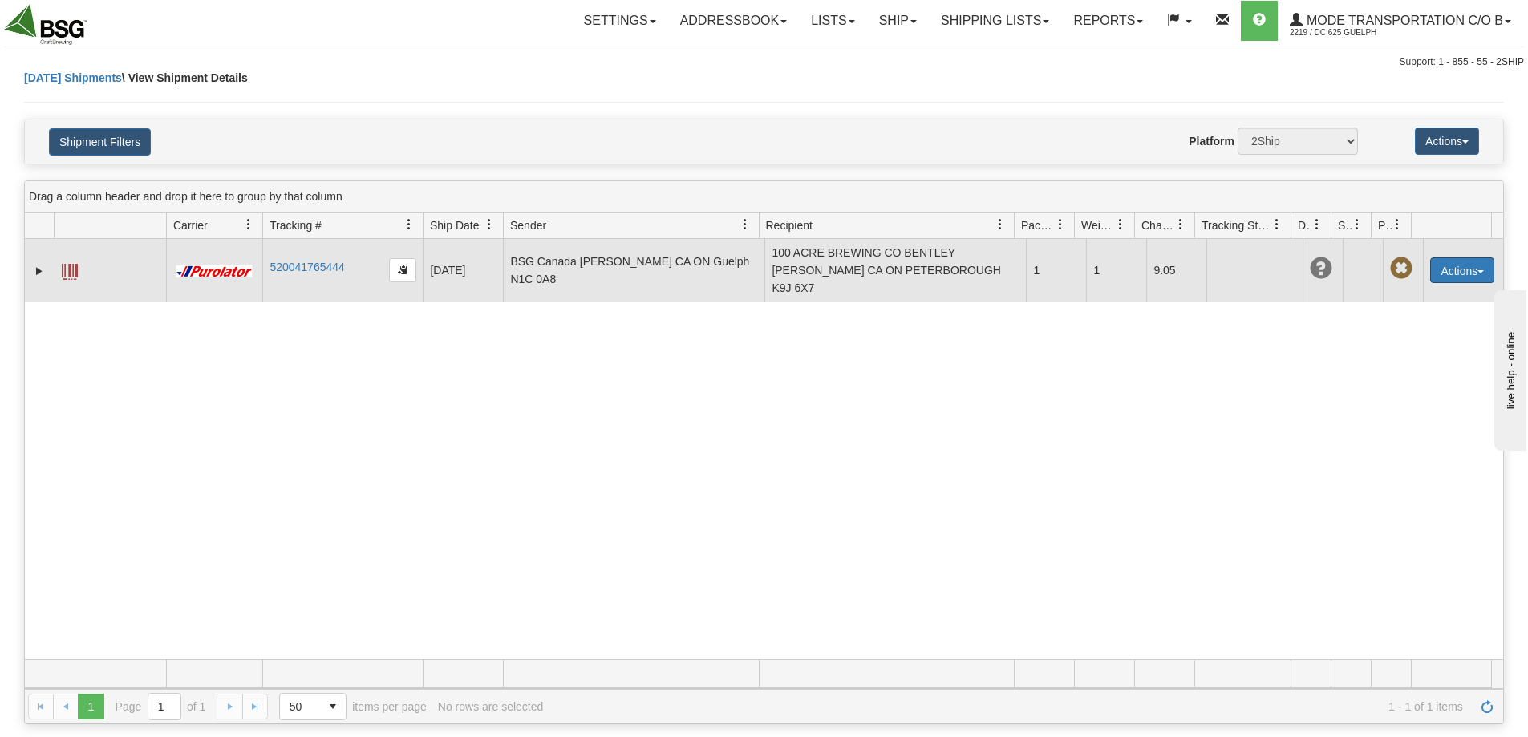
click at [1477, 259] on button "Actions" at bounding box center [1462, 271] width 64 height 26
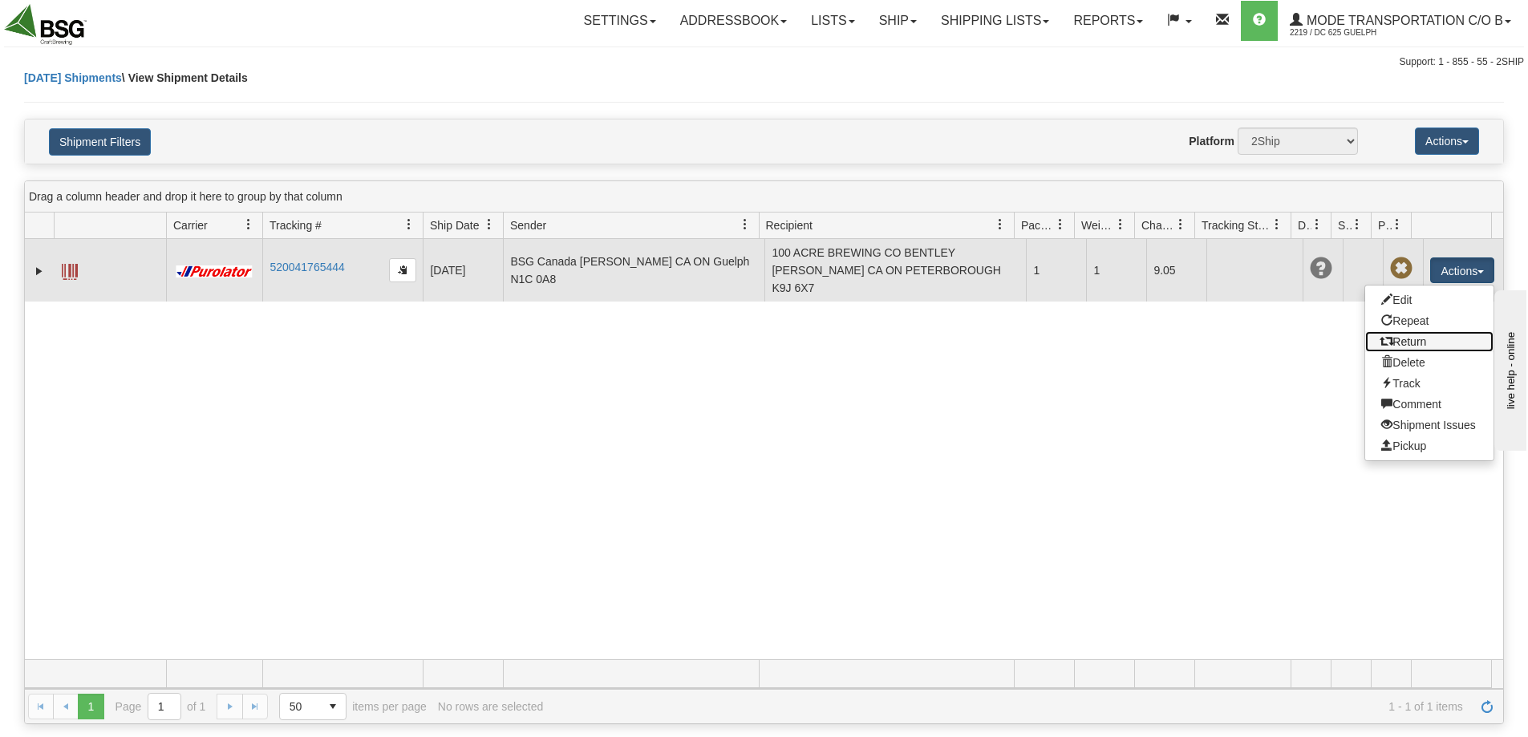
click at [1421, 331] on link "Return" at bounding box center [1429, 341] width 128 height 21
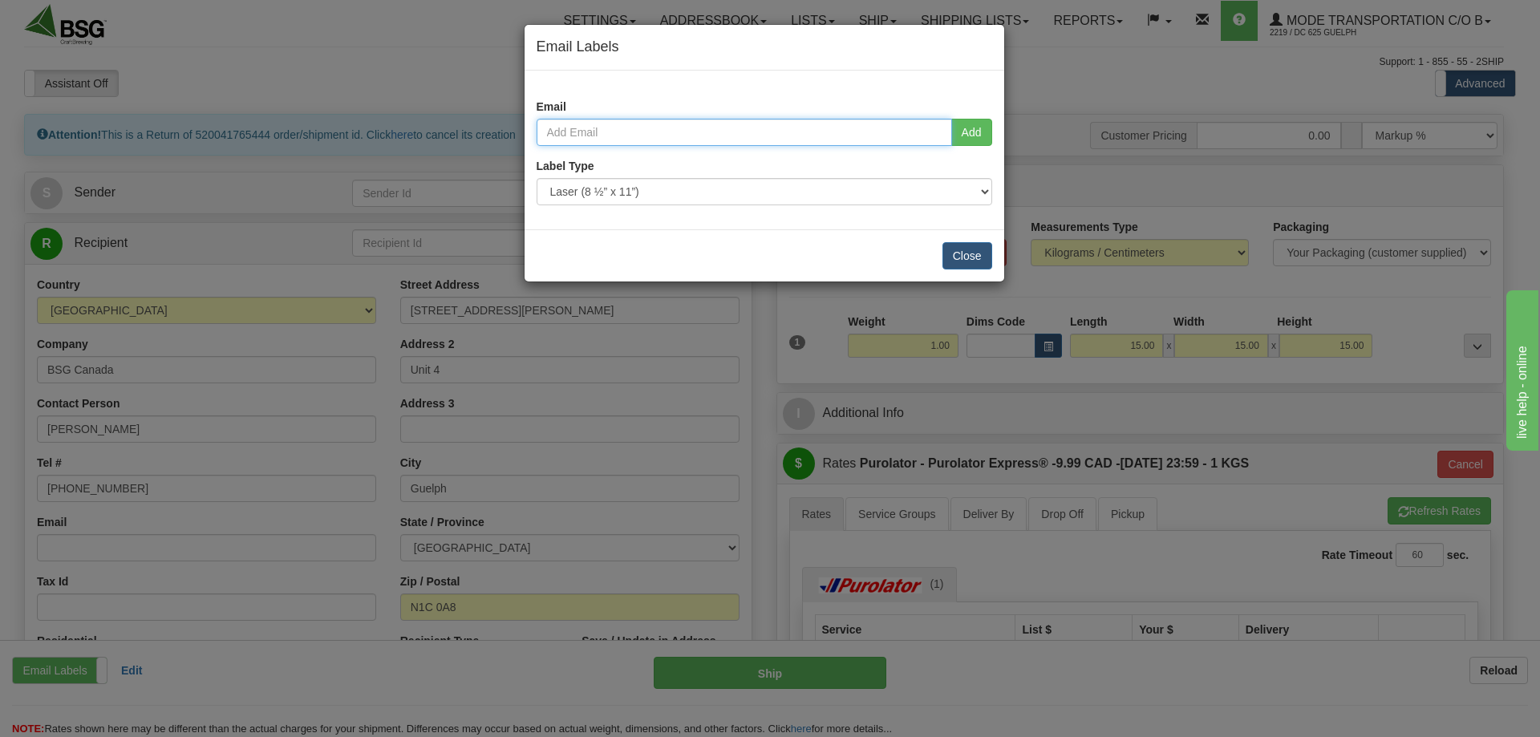
click at [708, 128] on input "email" at bounding box center [745, 132] width 416 height 27
type input "psullivan@rahrbsg.com"
click at [964, 132] on button "Add" at bounding box center [971, 132] width 41 height 27
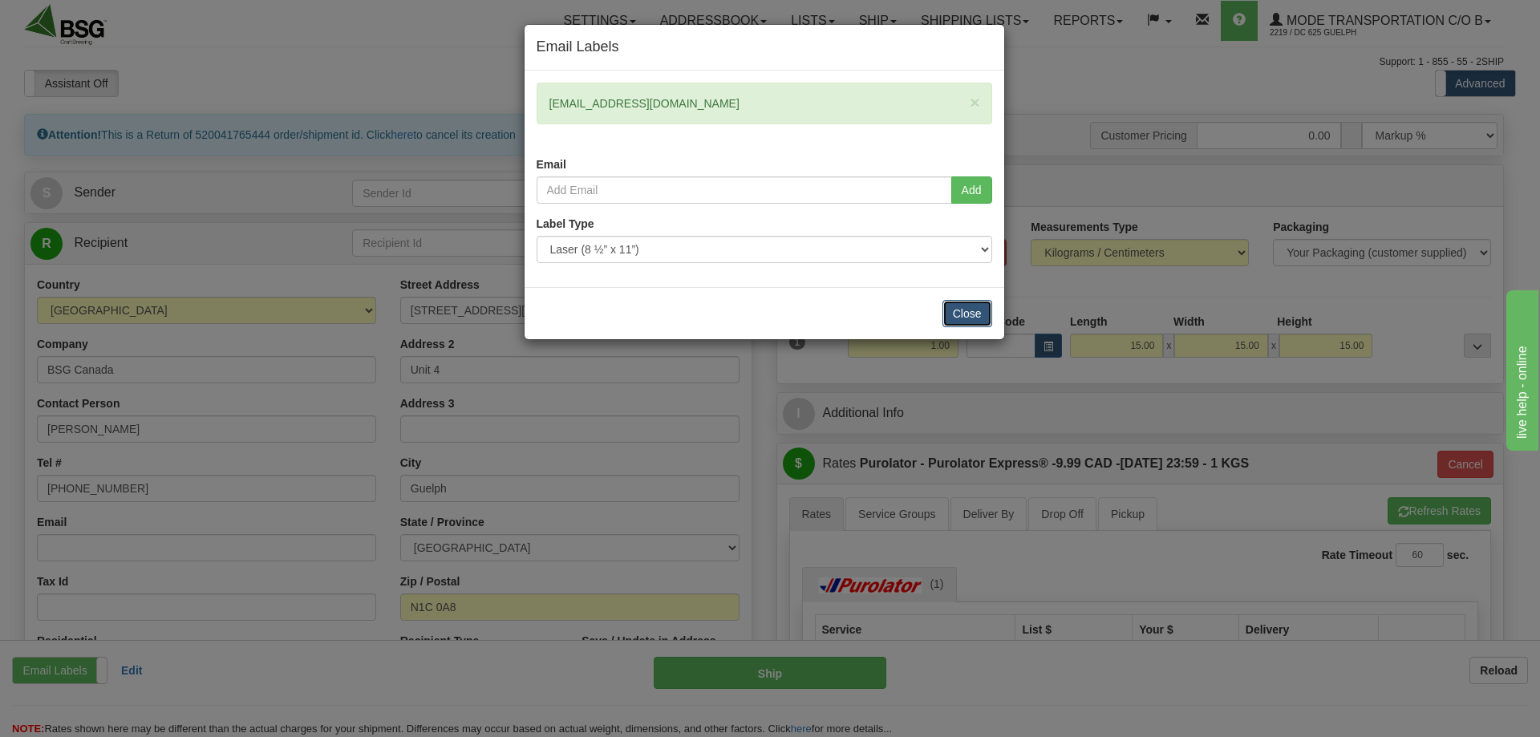
click at [967, 313] on button "Close" at bounding box center [968, 313] width 50 height 27
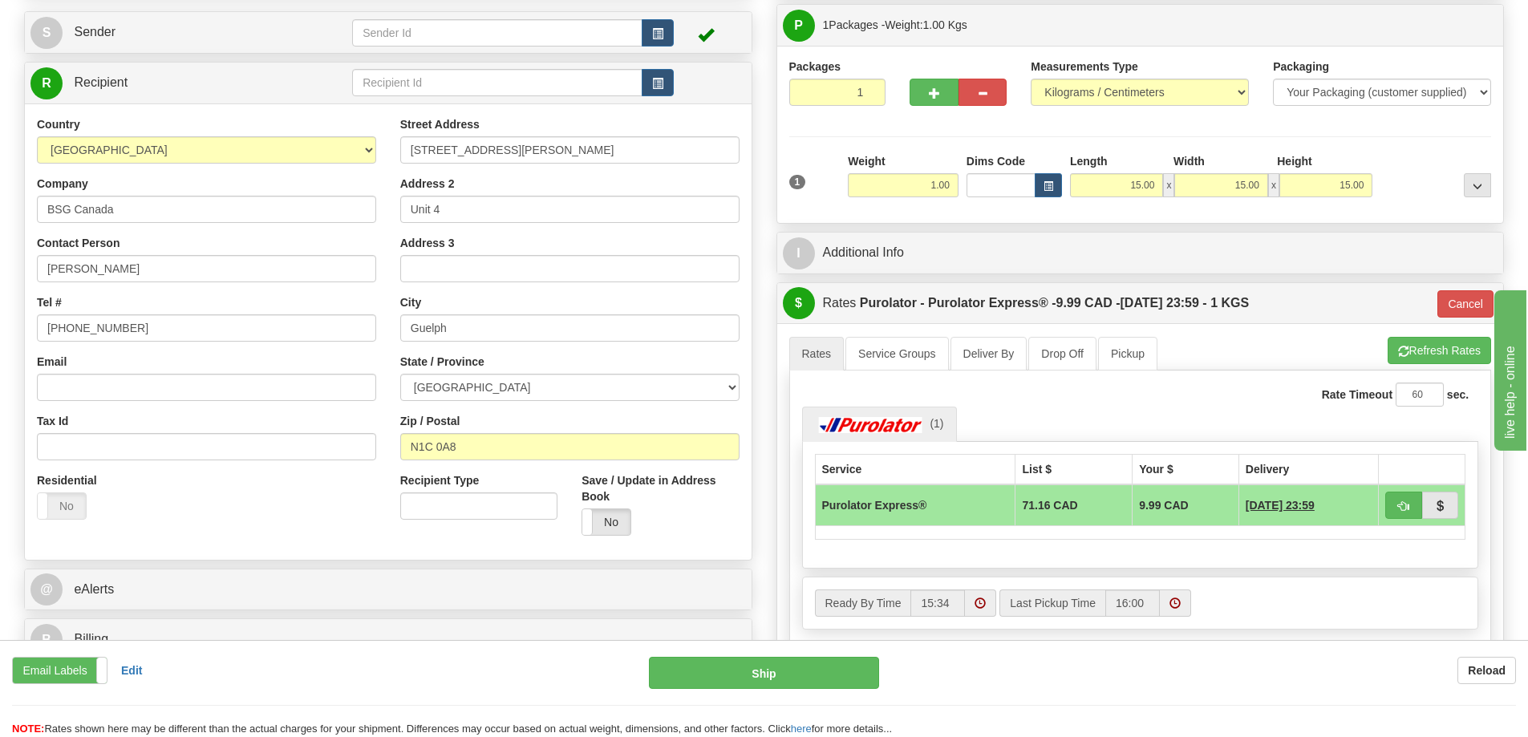
scroll to position [80, 0]
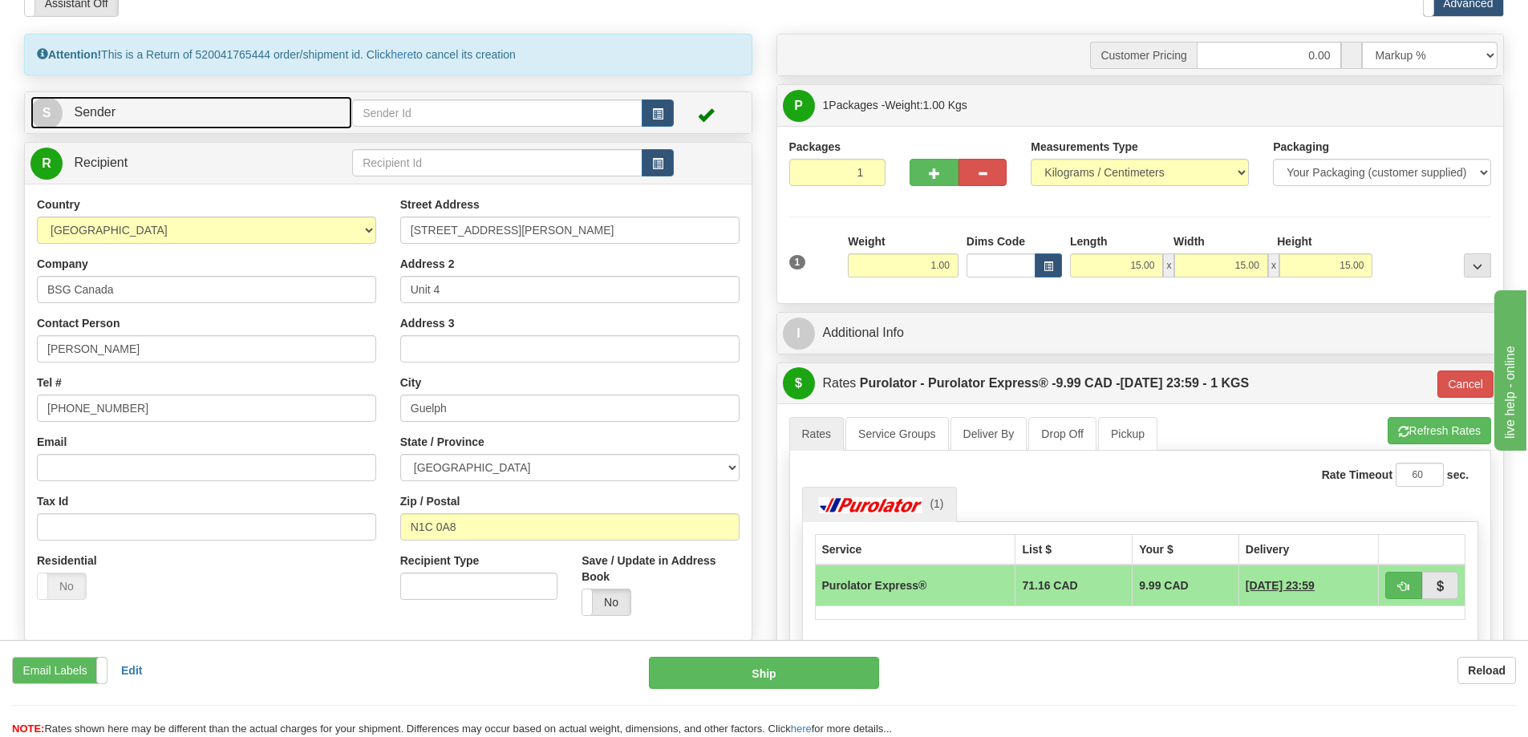
click at [201, 126] on link "S Sender" at bounding box center [191, 112] width 322 height 33
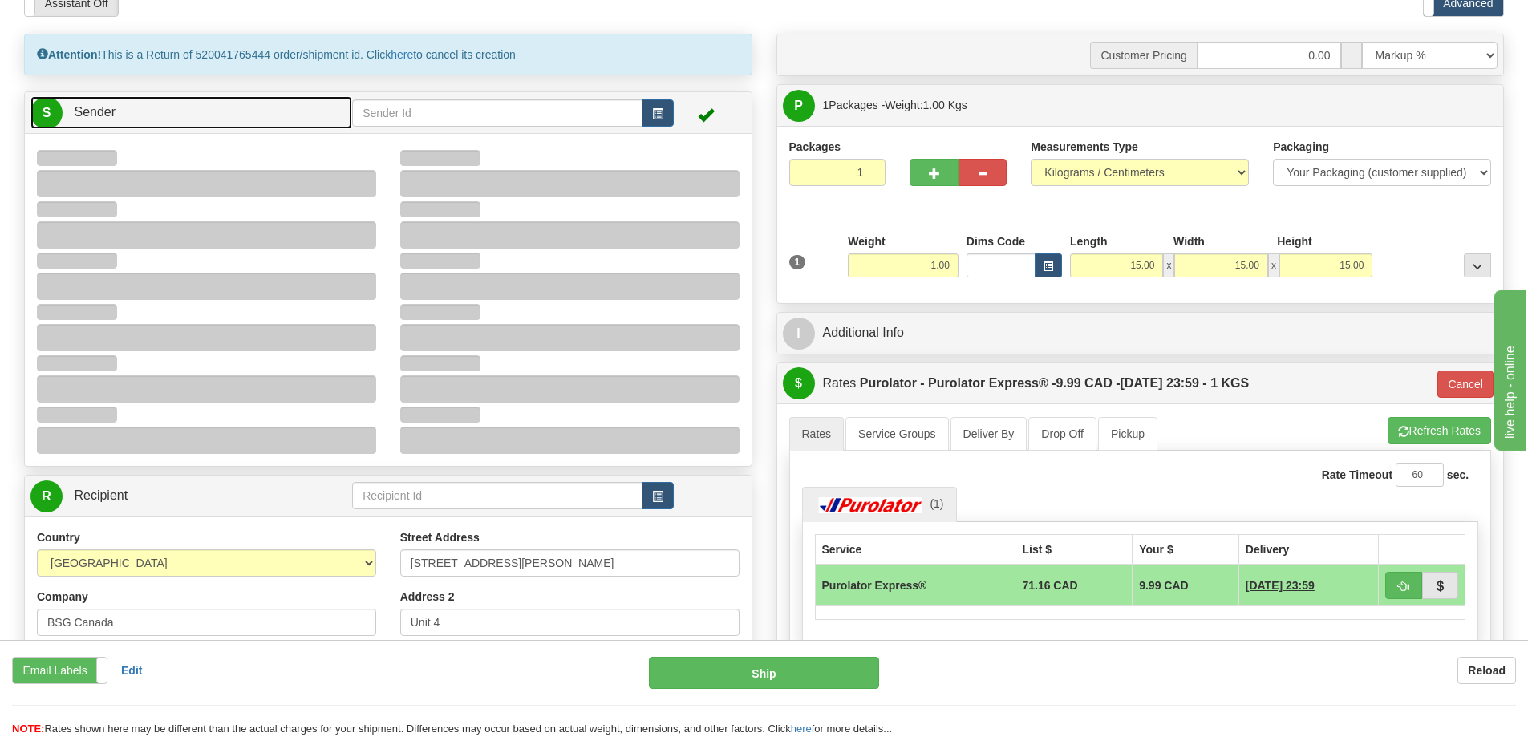
type input "15:40"
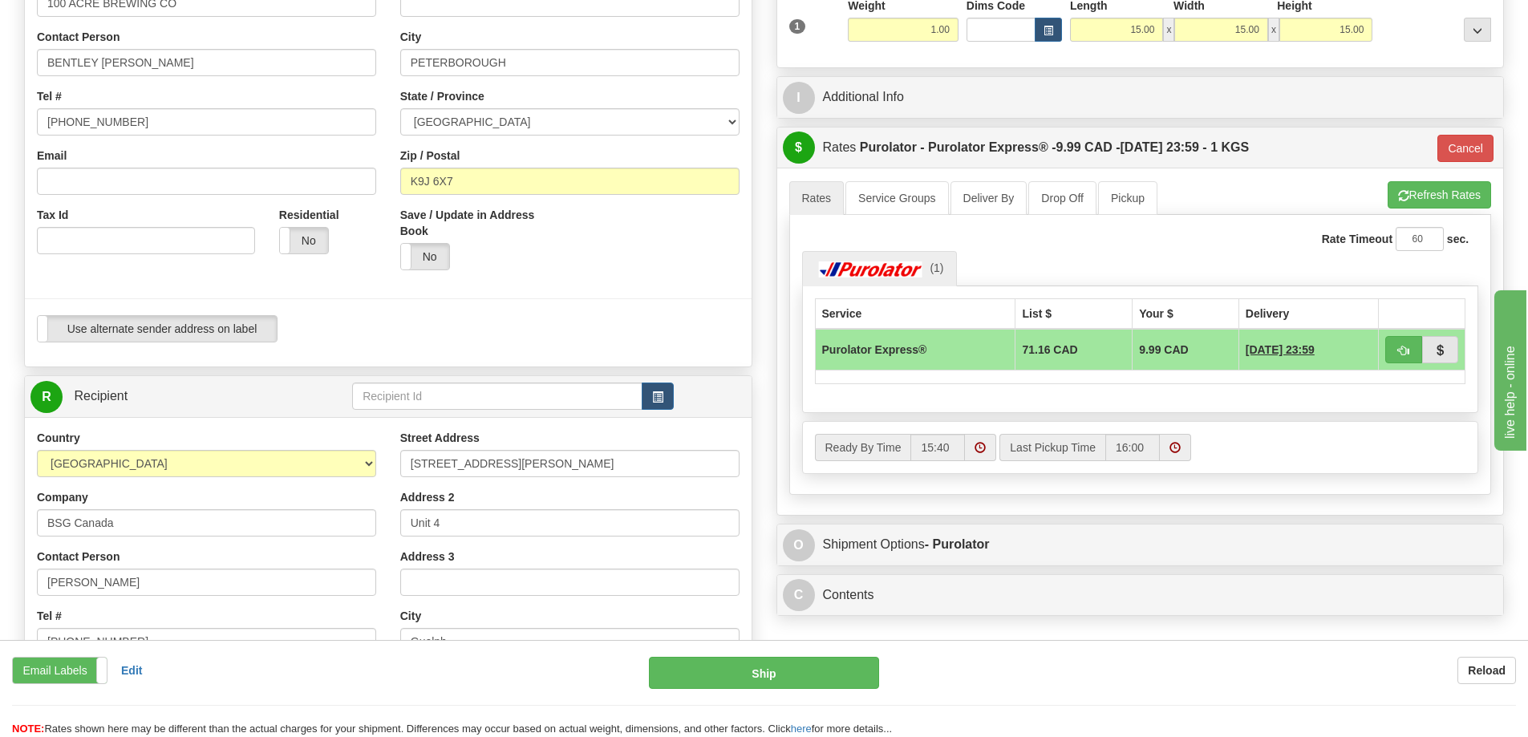
scroll to position [160, 0]
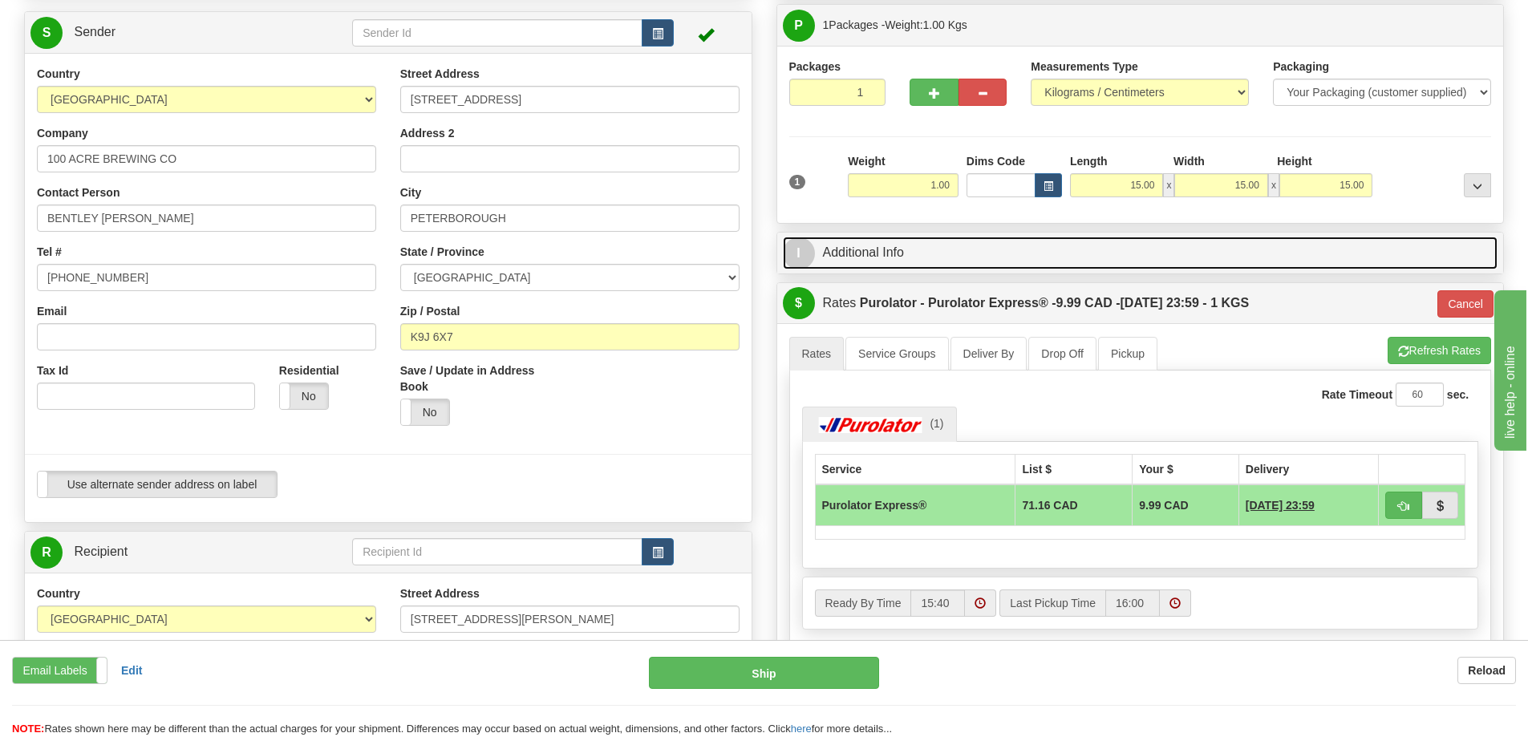
click at [1095, 254] on link "I Additional Info" at bounding box center [1141, 253] width 716 height 33
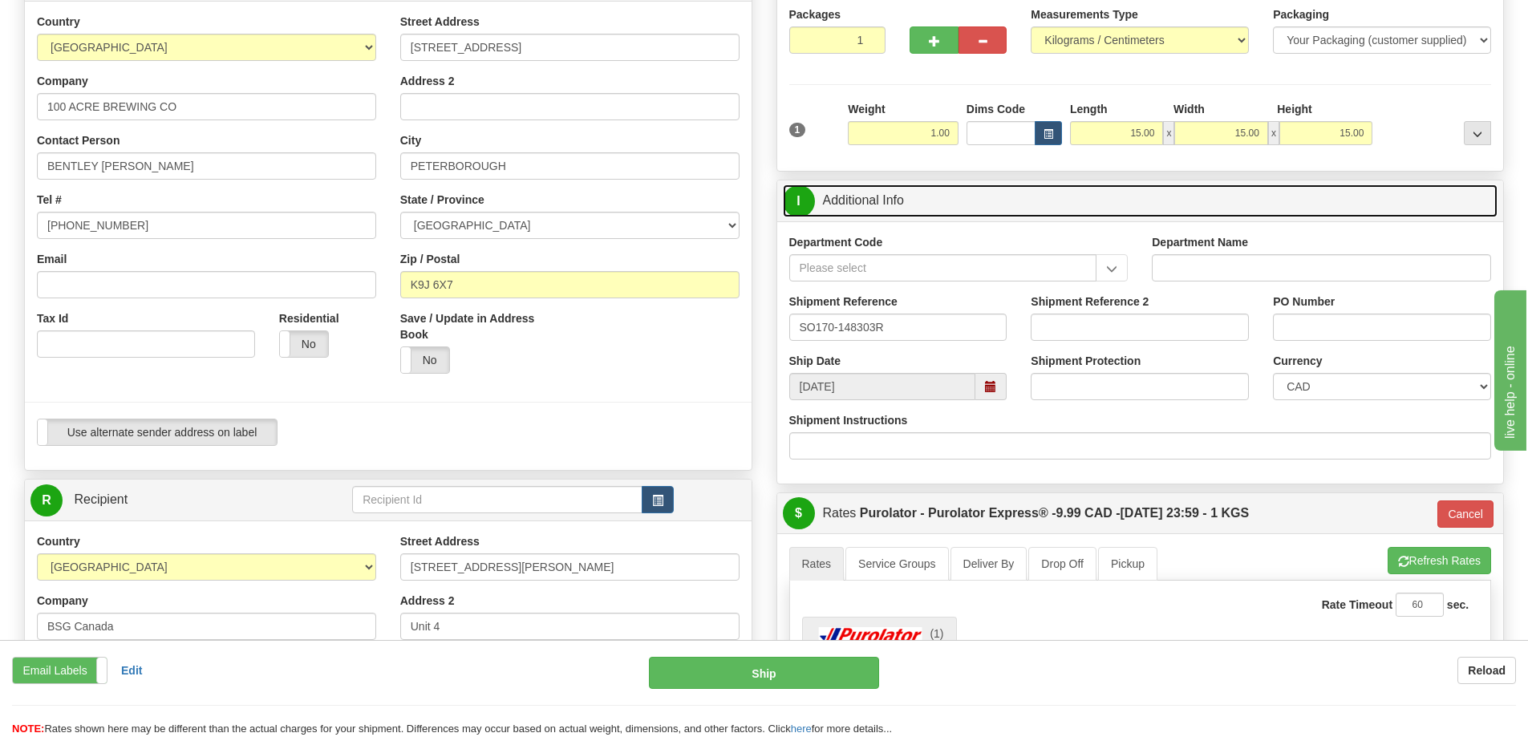
scroll to position [241, 0]
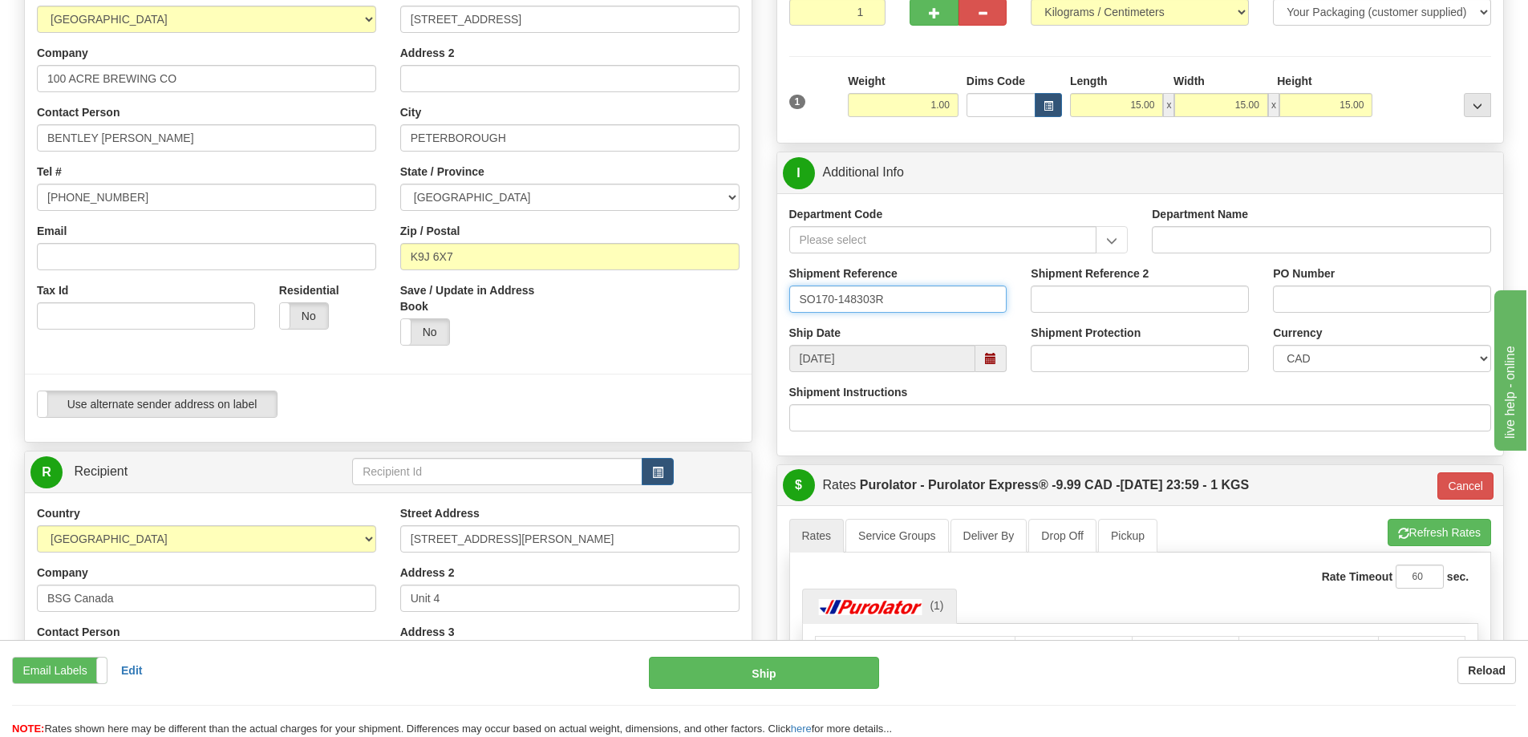
click at [792, 298] on input "SO170-148303R" at bounding box center [898, 299] width 218 height 27
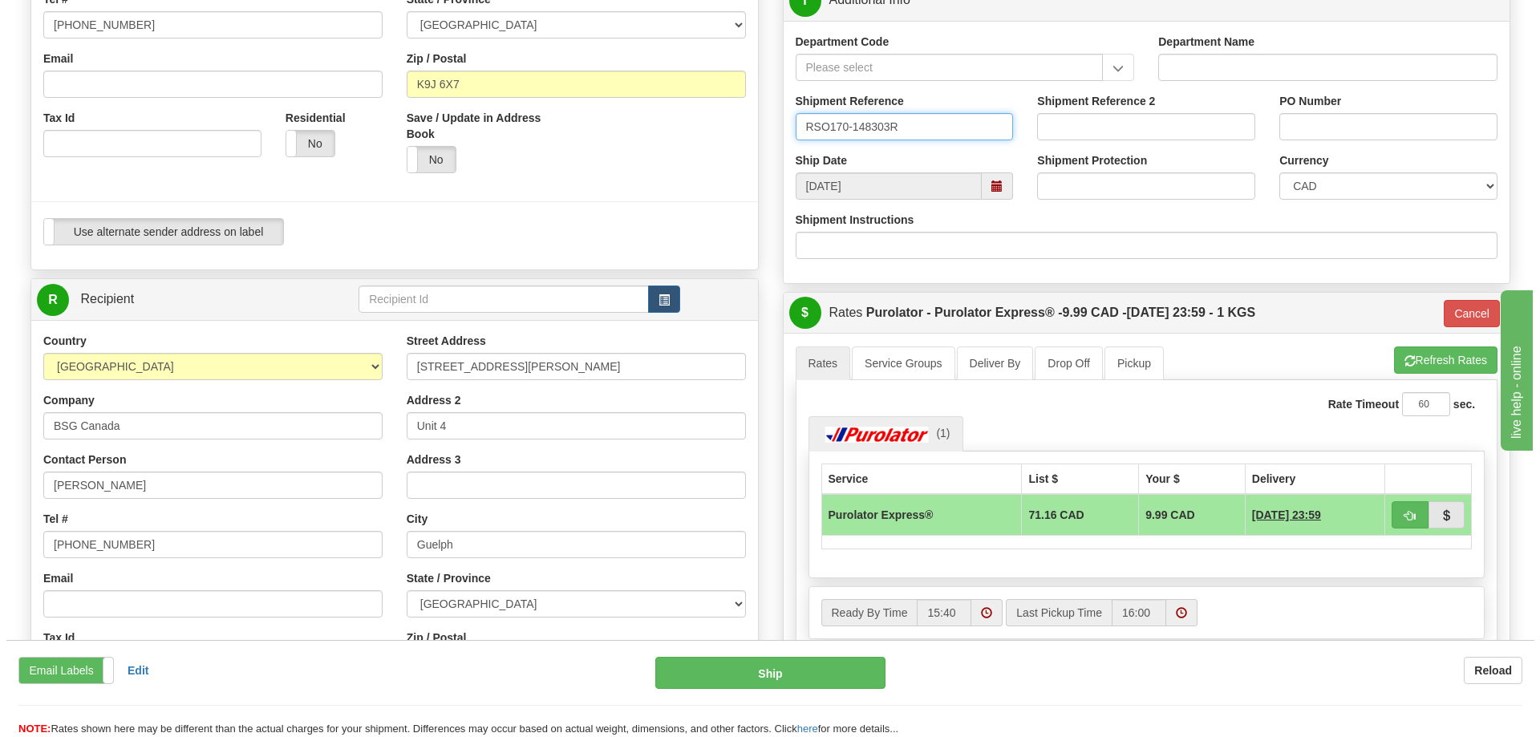
scroll to position [401, 0]
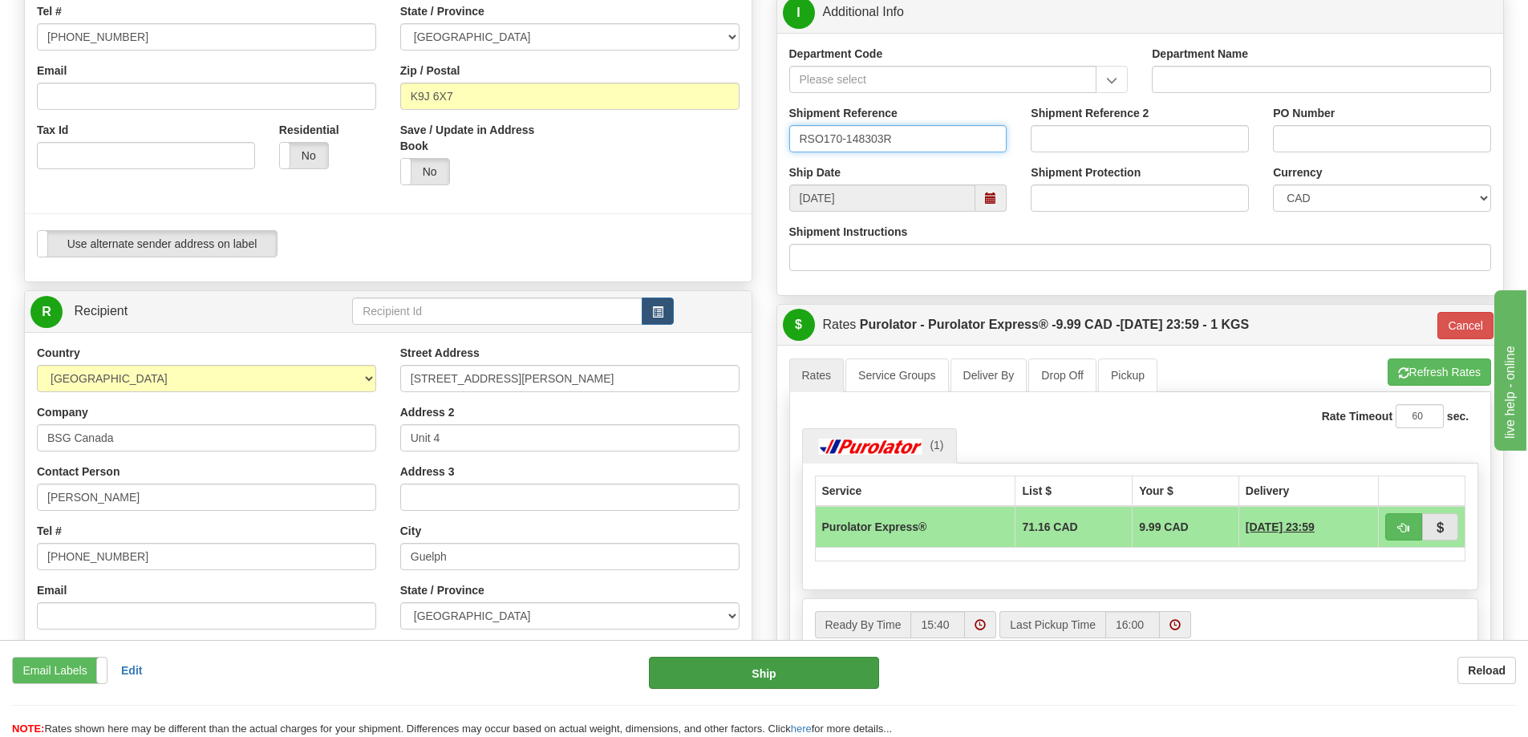
type input "RSO170-148303R"
click at [805, 671] on button "Ship" at bounding box center [764, 673] width 230 height 32
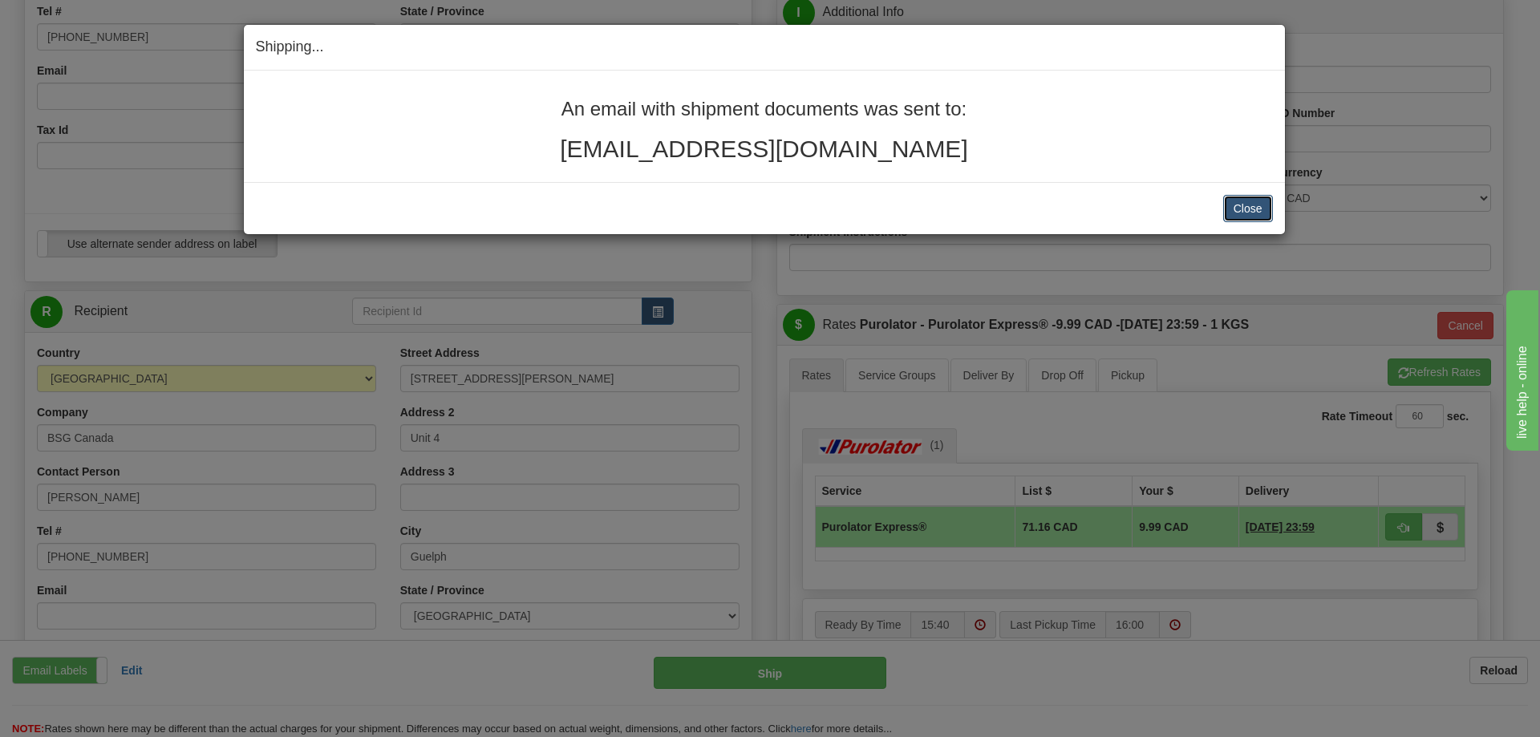
click at [1247, 210] on button "Close" at bounding box center [1248, 208] width 50 height 27
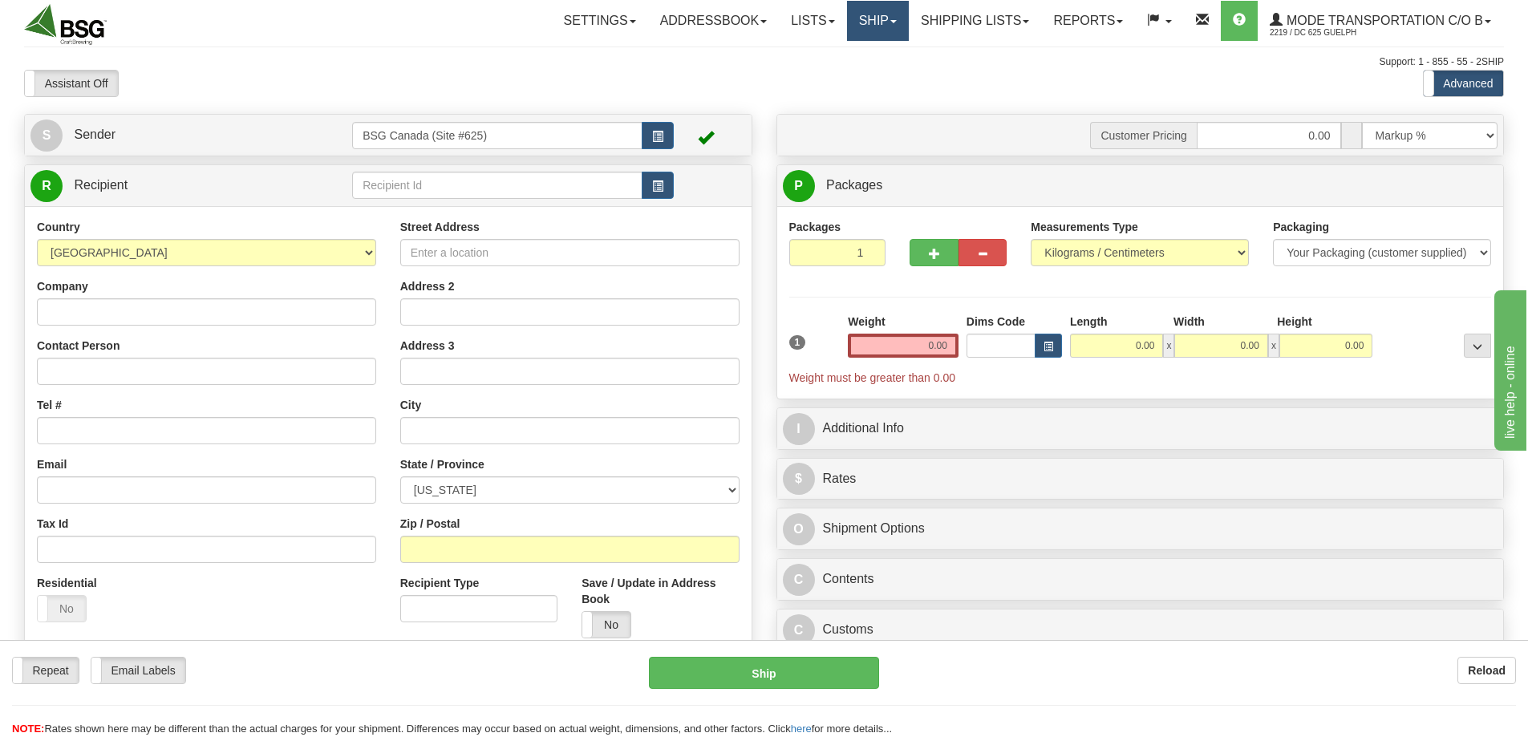
click at [850, 20] on link "Ship" at bounding box center [878, 21] width 62 height 40
click at [838, 56] on span "Ship Screen" at bounding box center [827, 56] width 61 height 13
click at [949, 30] on link "Shipping lists" at bounding box center [975, 21] width 132 height 40
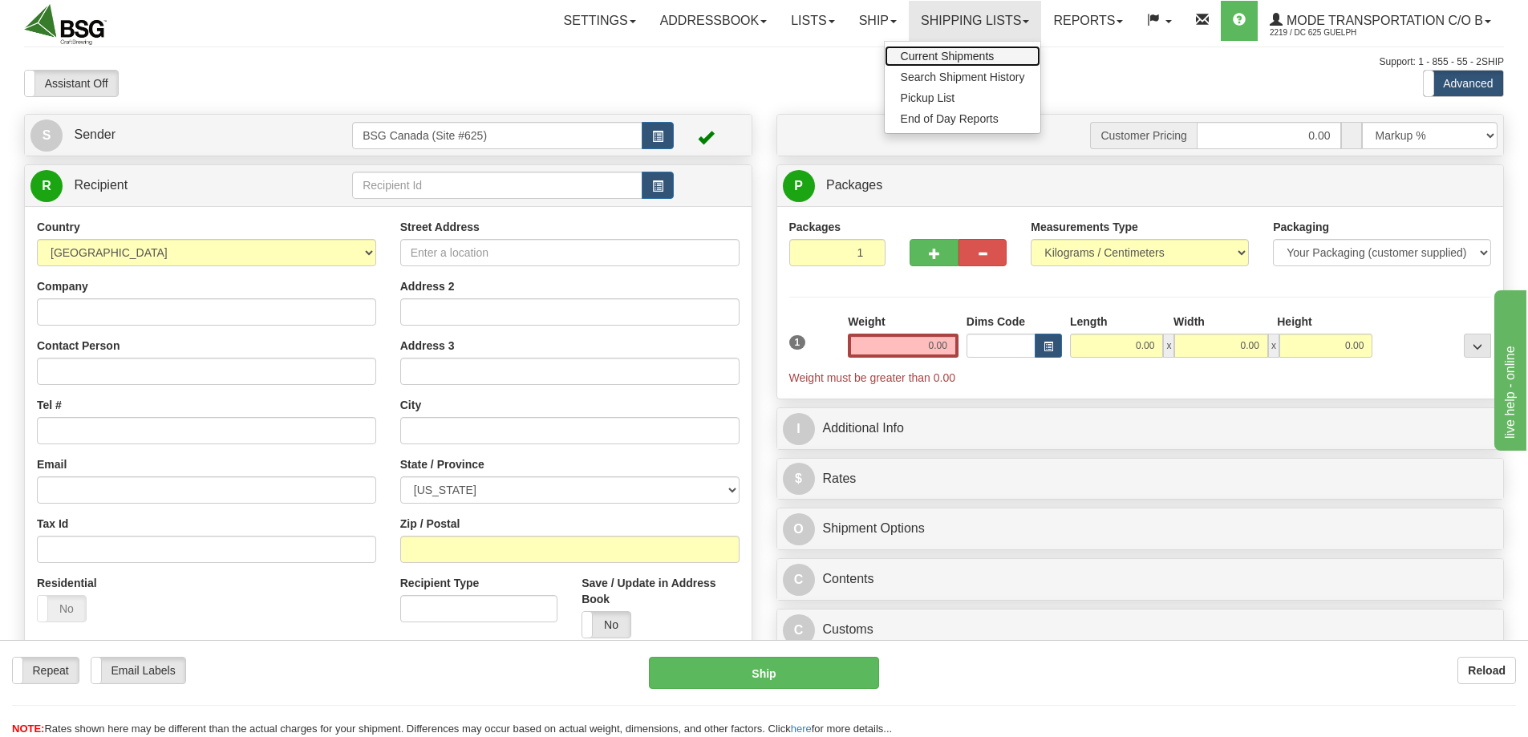
click at [947, 51] on span "Current Shipments" at bounding box center [948, 56] width 94 height 13
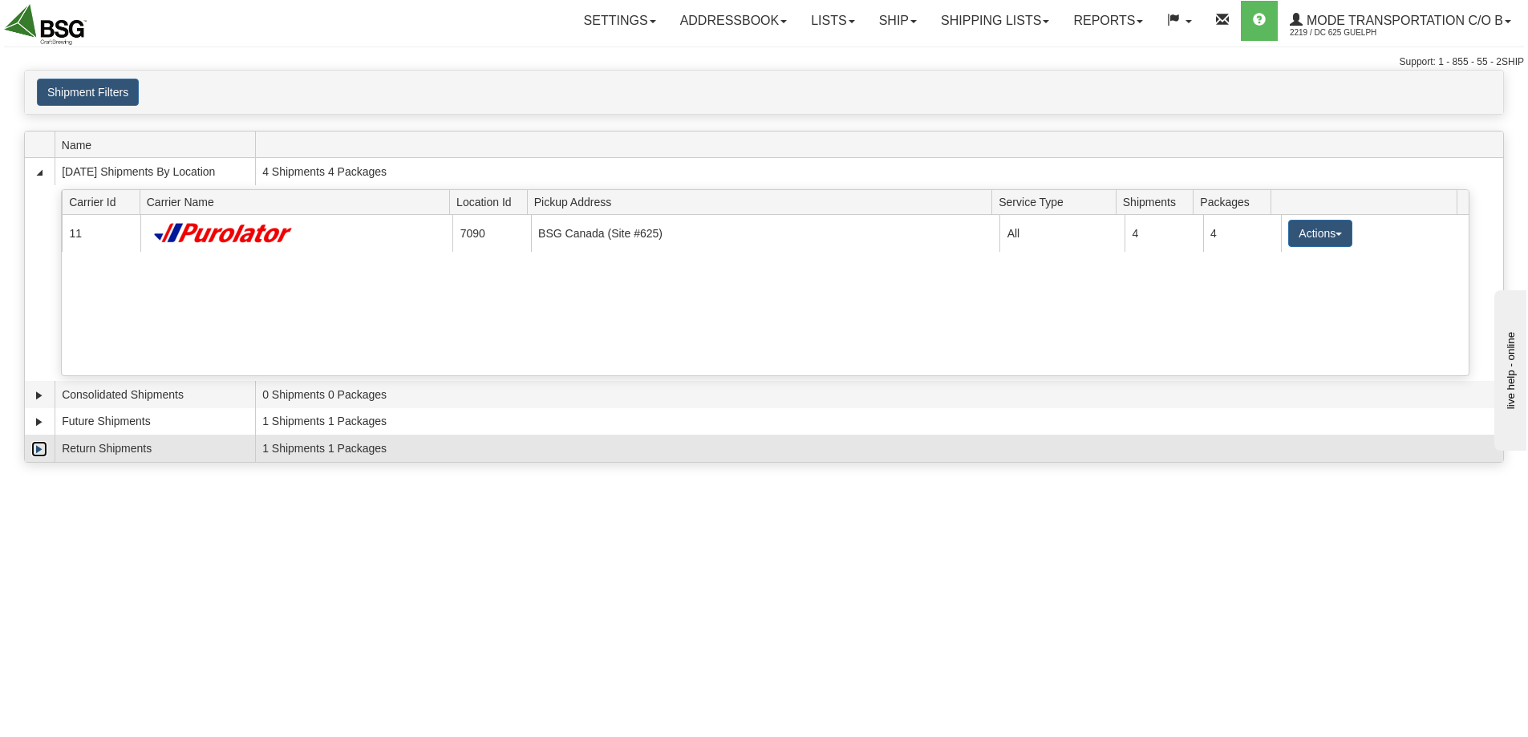
click at [41, 448] on link "Expand" at bounding box center [39, 449] width 16 height 16
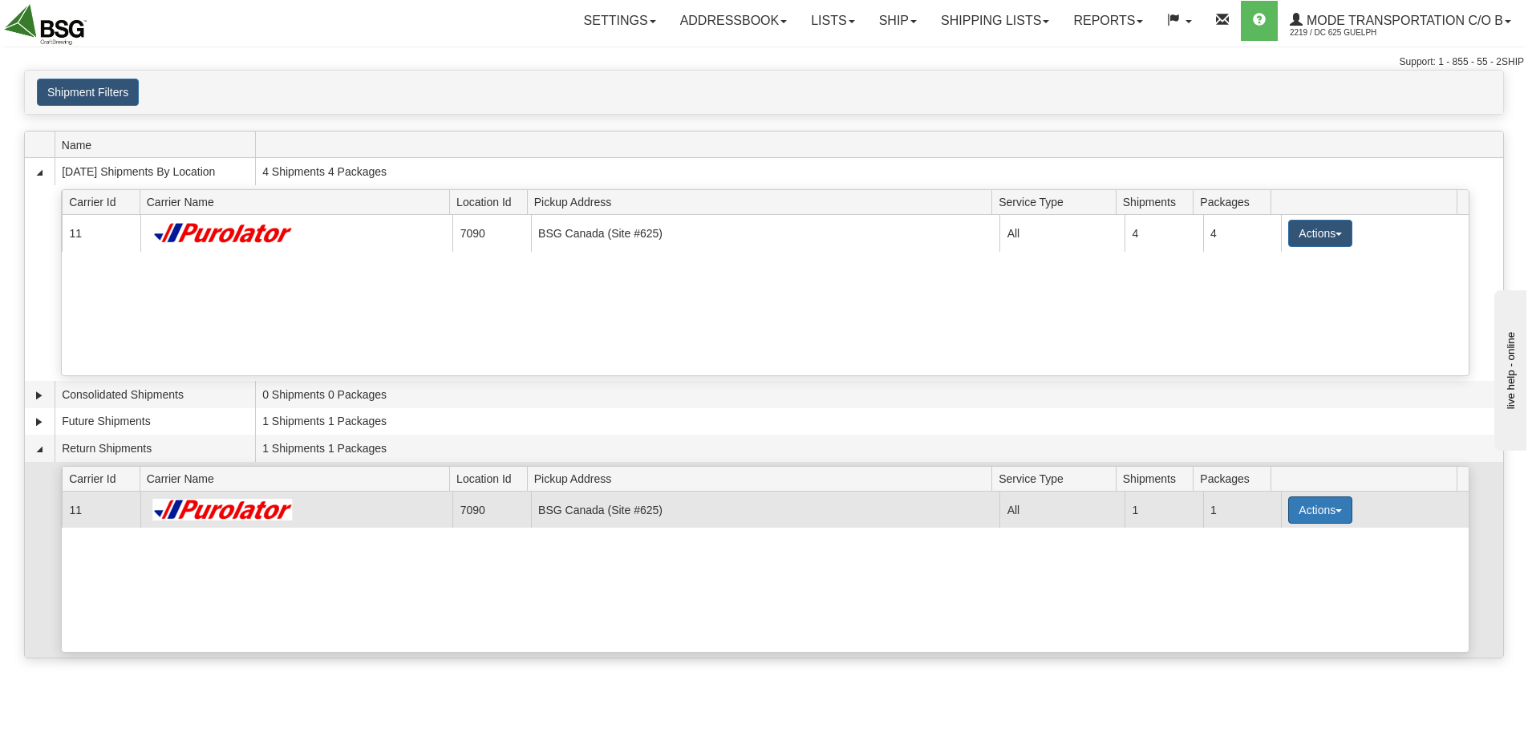
click at [1298, 507] on button "Actions" at bounding box center [1320, 510] width 64 height 27
click at [1268, 542] on span "Details" at bounding box center [1260, 539] width 43 height 11
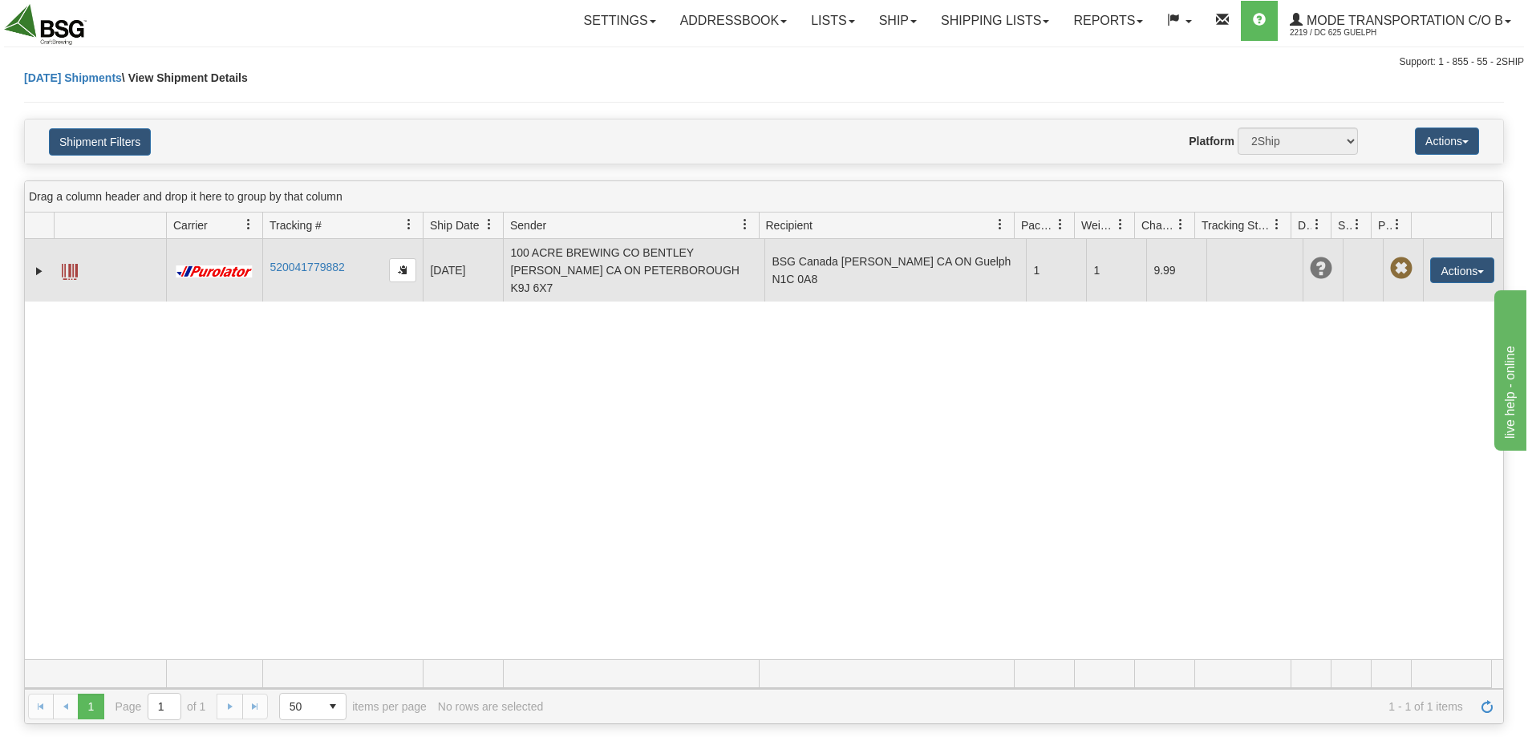
click at [72, 264] on span at bounding box center [70, 272] width 16 height 16
